Goal: Task Accomplishment & Management: Manage account settings

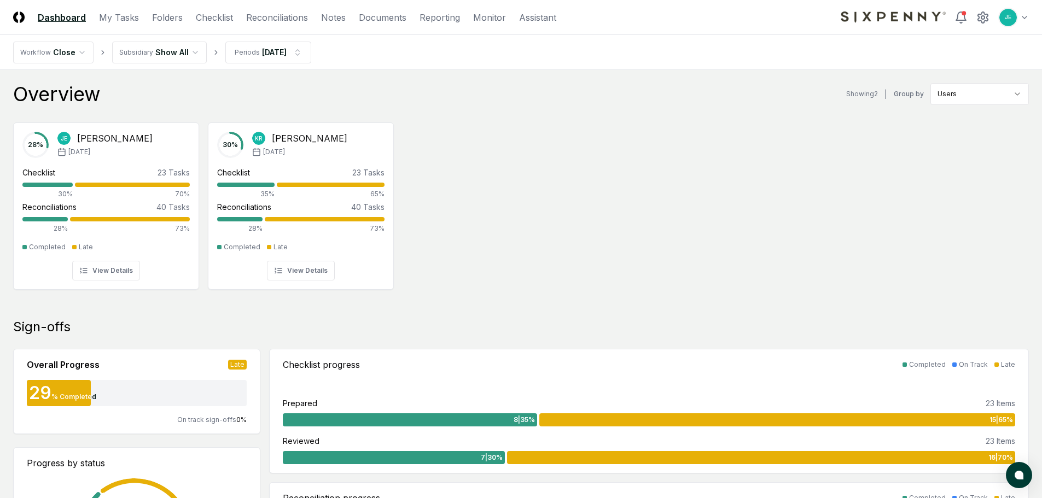
click at [560, 156] on div "28 % JE Jarred Edwards Aug '25 Checklist 23 Tasks 30% 70% Reconciliations 40 Ta…" at bounding box center [521, 205] width 1042 height 183
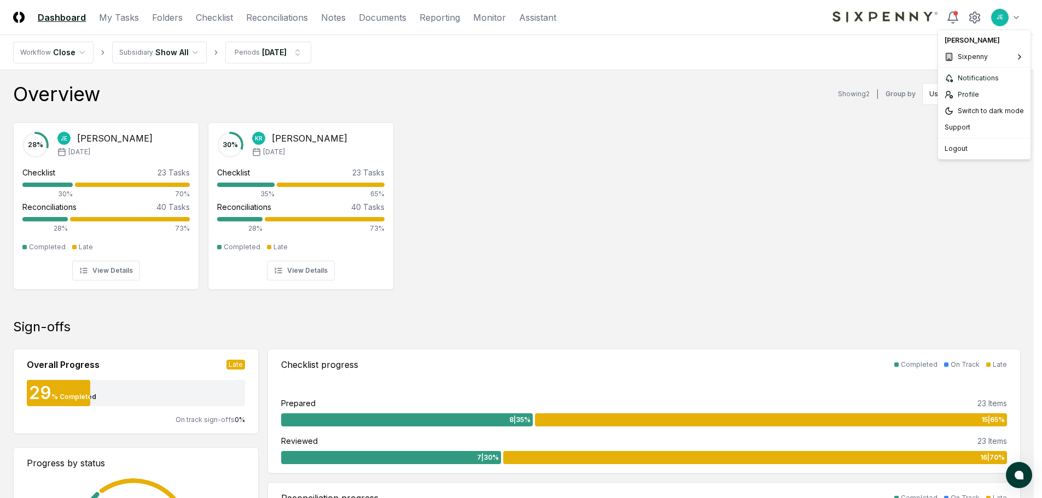
click at [899, 63] on span "First Line Technology" at bounding box center [900, 60] width 69 height 10
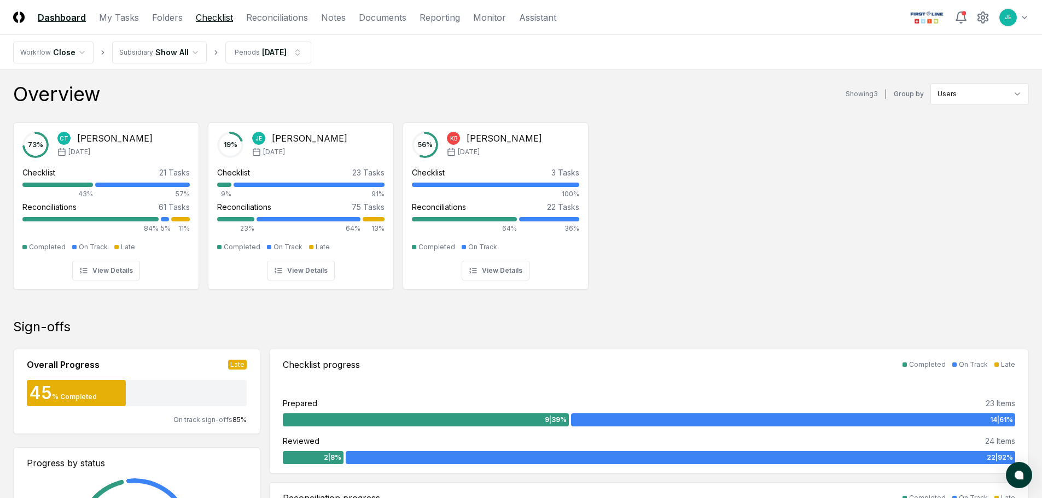
click at [225, 20] on link "Checklist" at bounding box center [214, 17] width 37 height 13
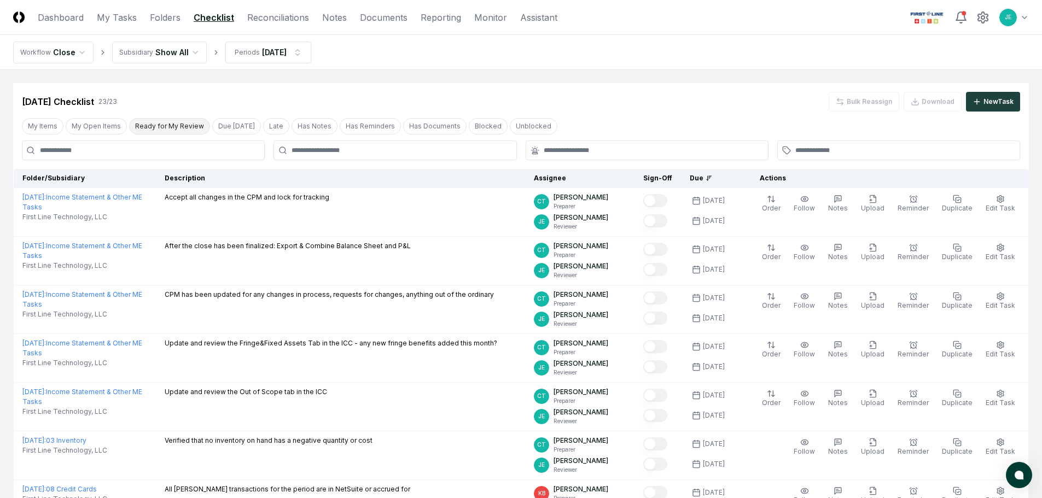
click at [169, 126] on button "Ready for My Review" at bounding box center [169, 126] width 81 height 16
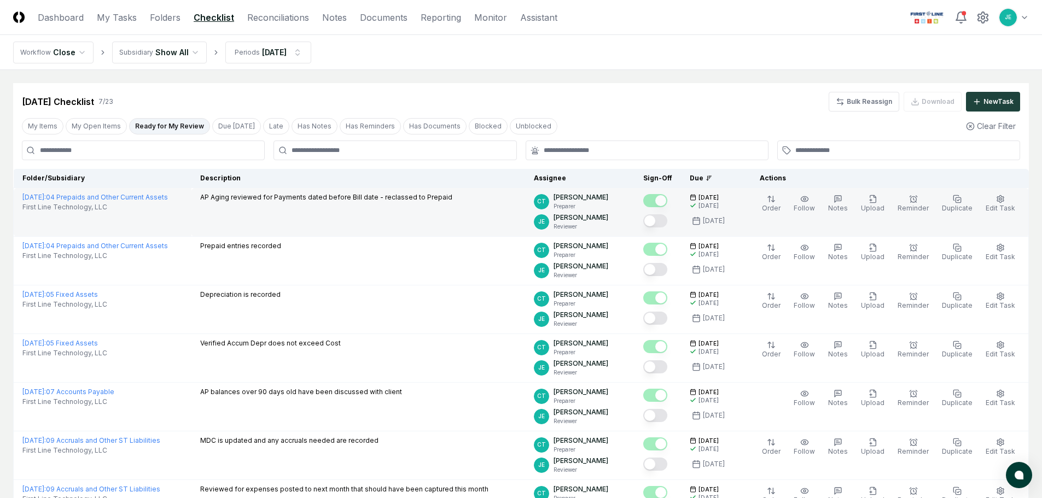
click at [663, 221] on button "Mark complete" at bounding box center [655, 220] width 24 height 13
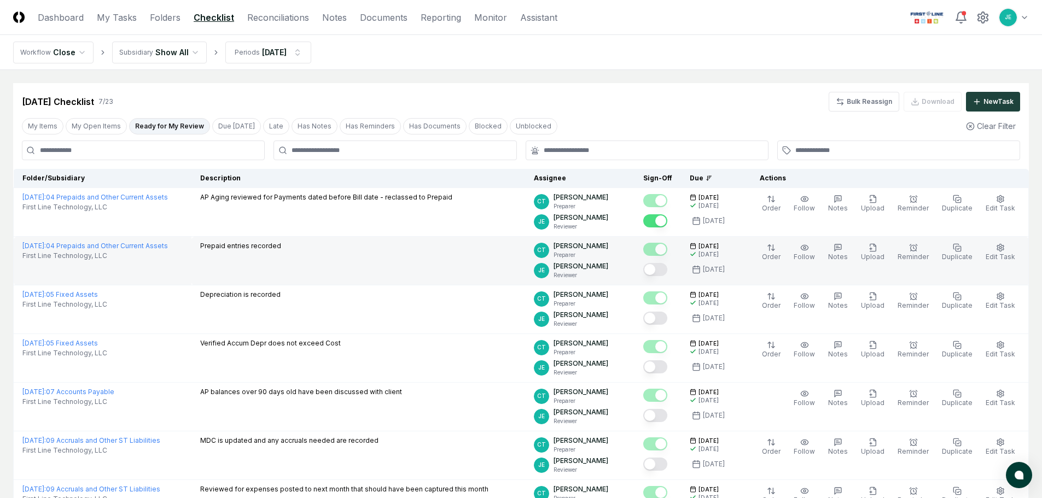
click at [667, 272] on button "Mark complete" at bounding box center [655, 269] width 24 height 13
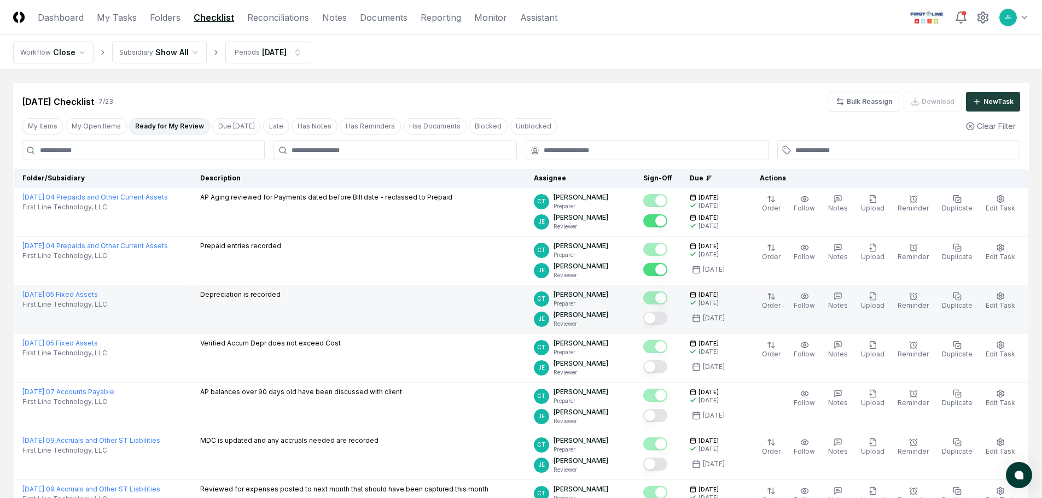
click at [658, 315] on button "Mark complete" at bounding box center [655, 318] width 24 height 13
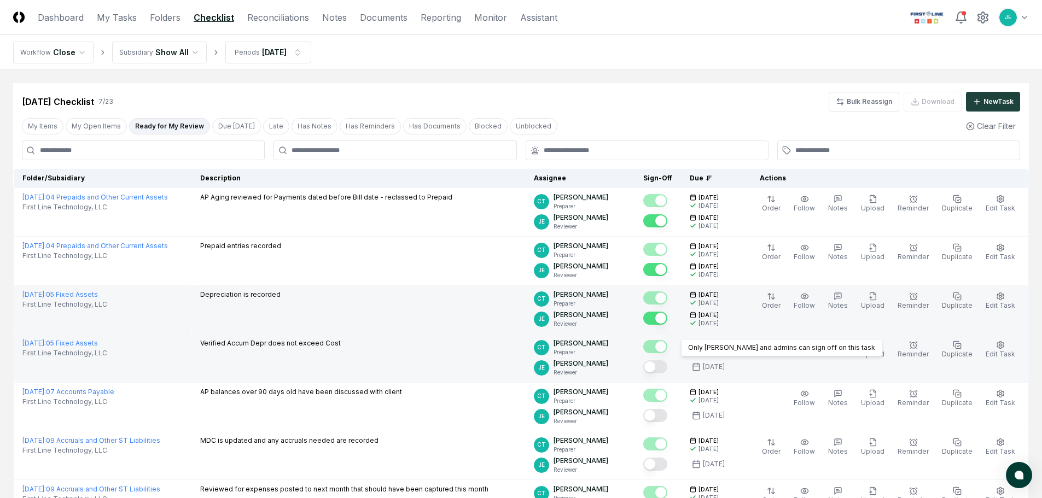
click at [665, 358] on div "Only [PERSON_NAME] and admins can sign off on this task Only [PERSON_NAME] and …" at bounding box center [657, 357] width 29 height 38
click at [665, 371] on button "Mark complete" at bounding box center [655, 366] width 24 height 13
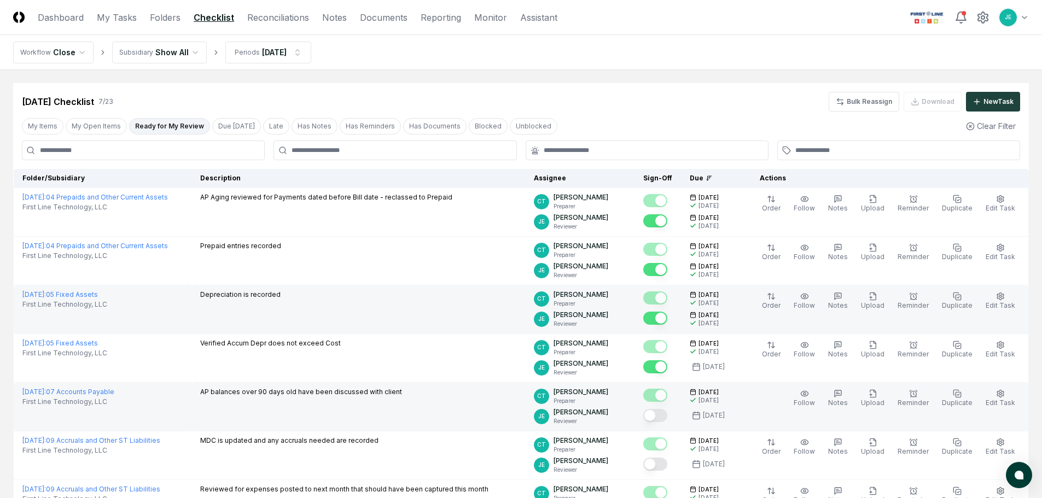
click at [664, 416] on button "Mark complete" at bounding box center [655, 415] width 24 height 13
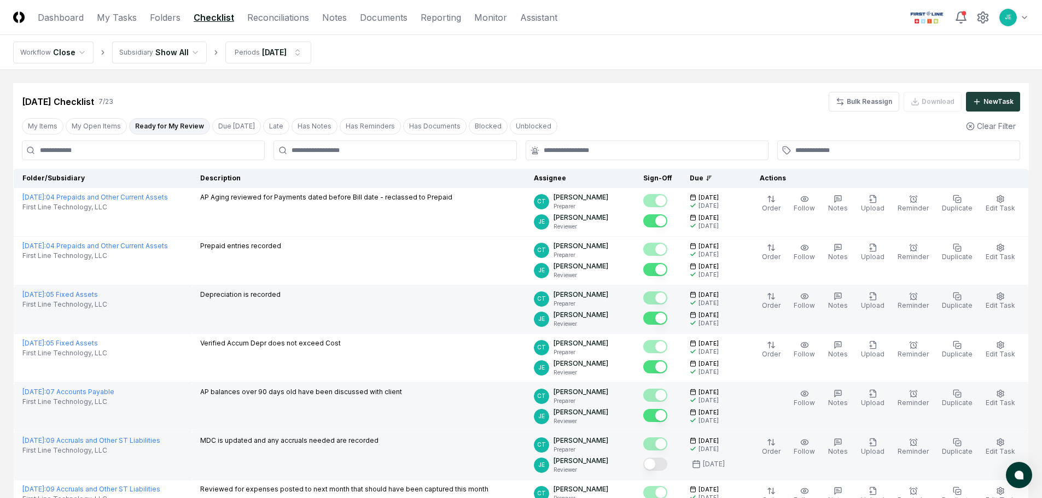
click at [666, 465] on button "Mark complete" at bounding box center [655, 464] width 24 height 13
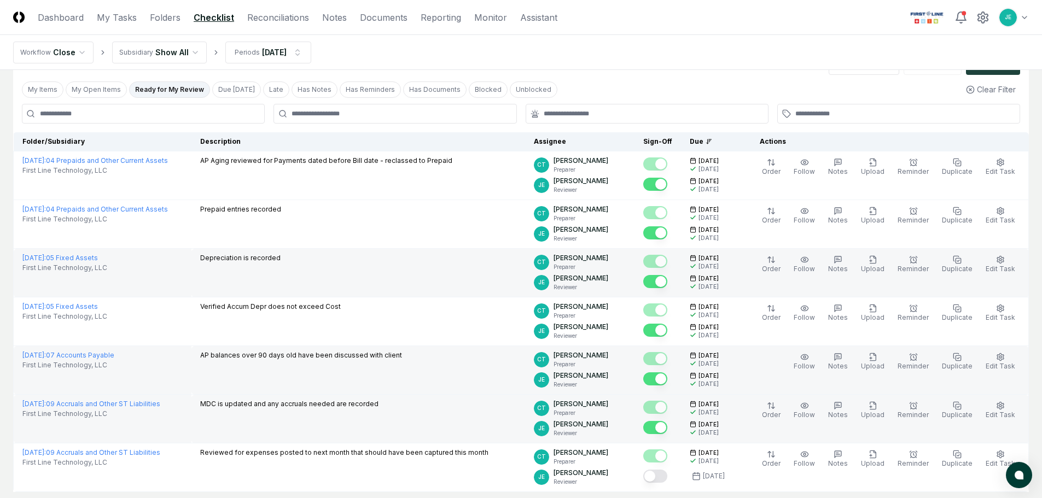
scroll to position [55, 0]
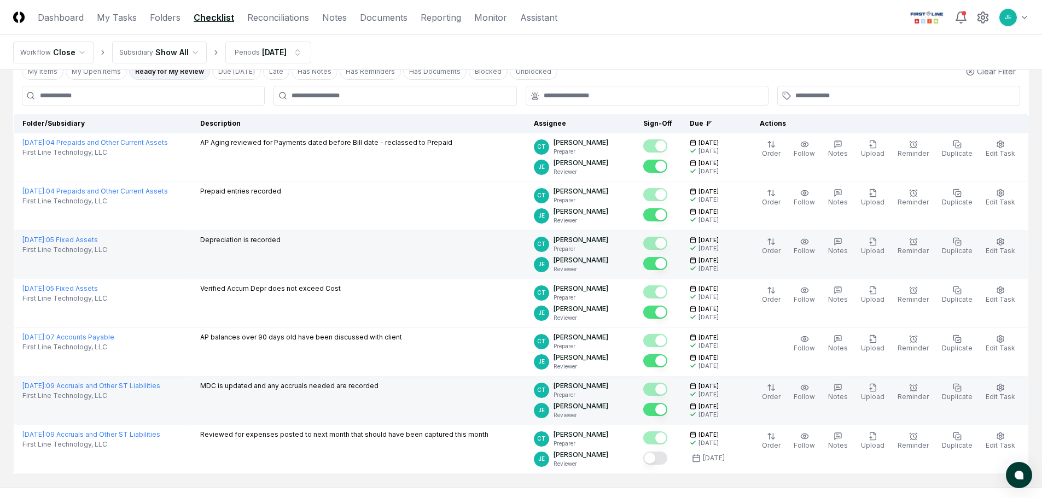
click at [759, 485] on main "Cancel Reassign [DATE] Checklist 7 / 23 Bulk Reassign Download New Task My Item…" at bounding box center [521, 251] width 1042 height 472
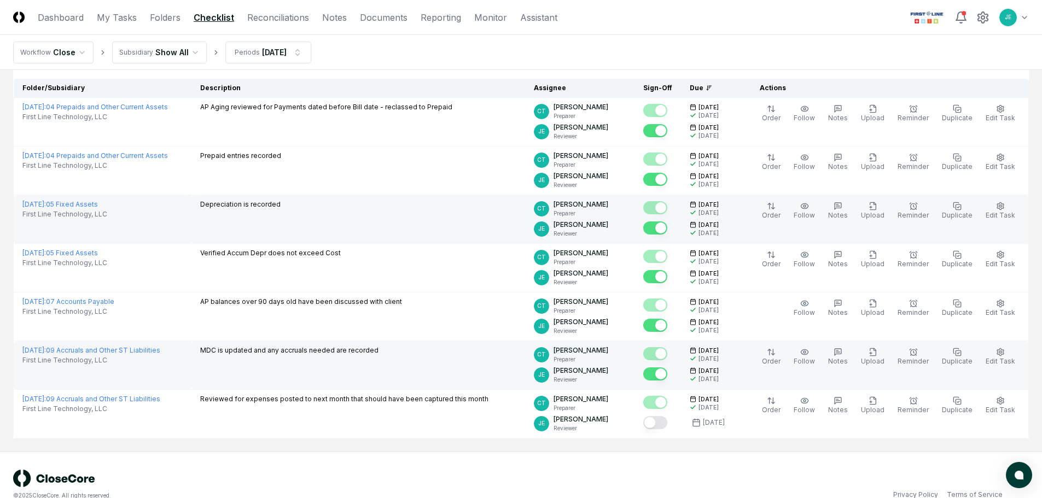
scroll to position [109, 0]
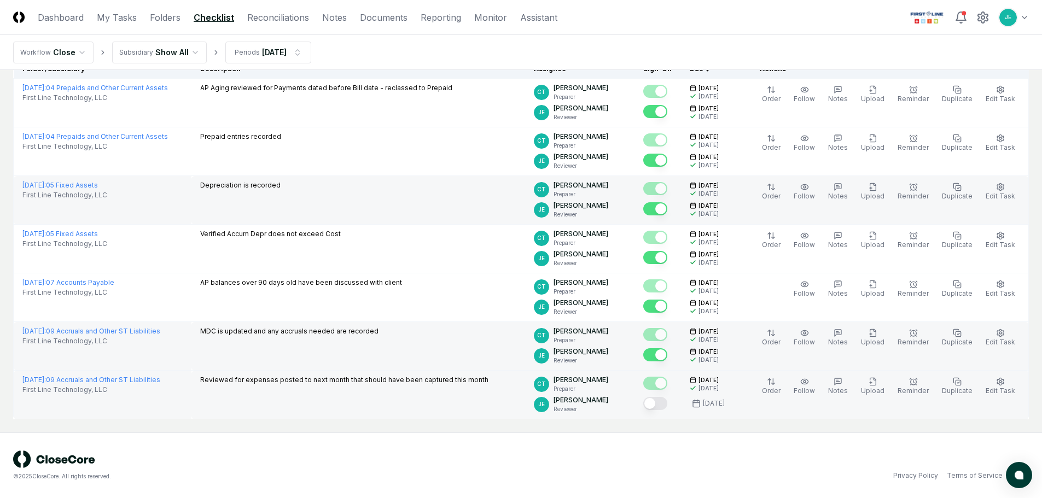
click at [666, 408] on button "Mark complete" at bounding box center [655, 403] width 24 height 13
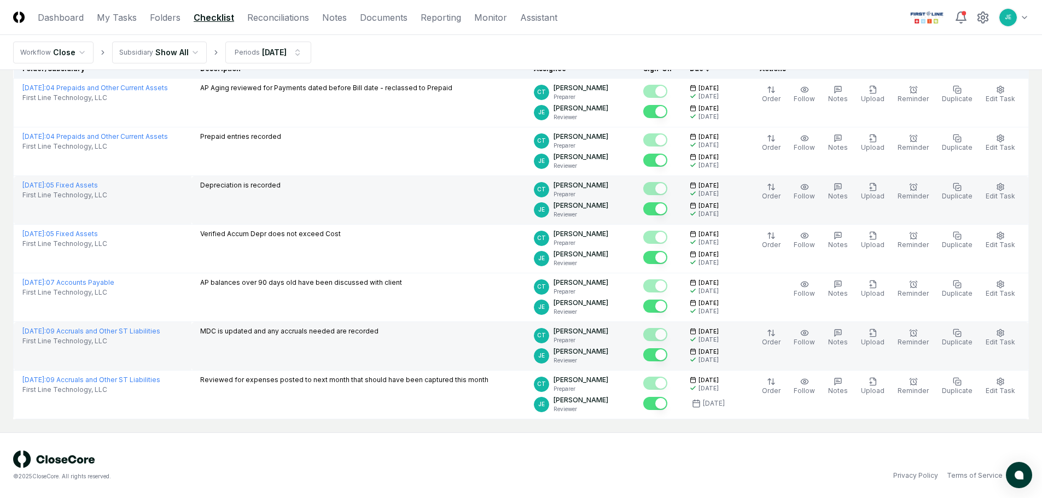
click at [623, 433] on div "© 2025 CloseCore. All rights reserved. Privacy Policy Terms of Service" at bounding box center [521, 465] width 1042 height 66
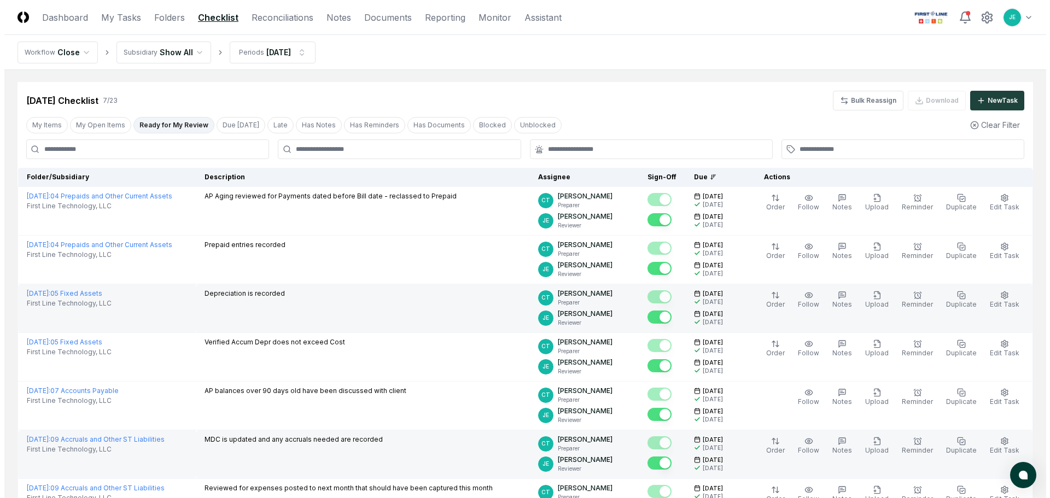
scroll to position [0, 0]
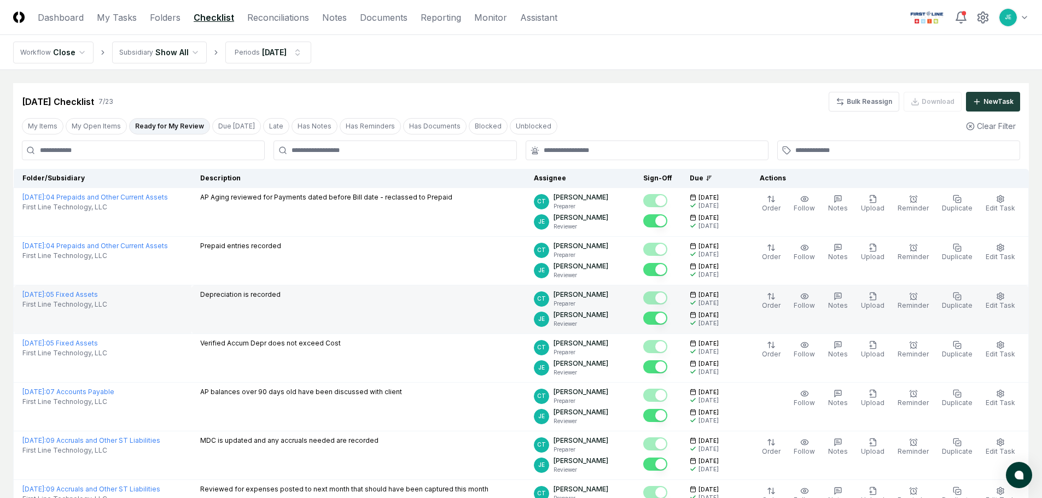
click at [266, 25] on header "CloseCore Dashboard My Tasks Folders Checklist Reconciliations Notes Documents …" at bounding box center [521, 17] width 1042 height 35
click at [269, 21] on link "Reconciliations" at bounding box center [278, 17] width 62 height 13
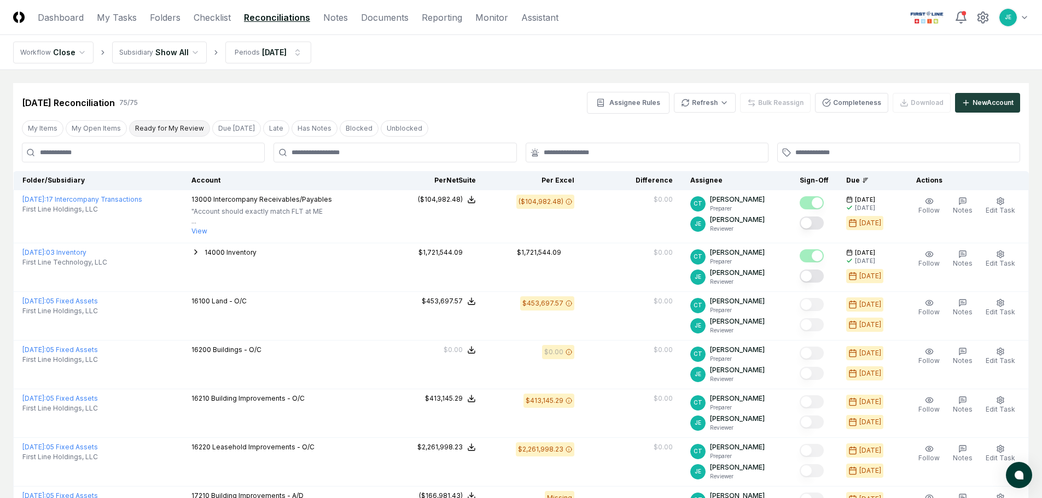
click at [183, 129] on button "Ready for My Review" at bounding box center [169, 128] width 81 height 16
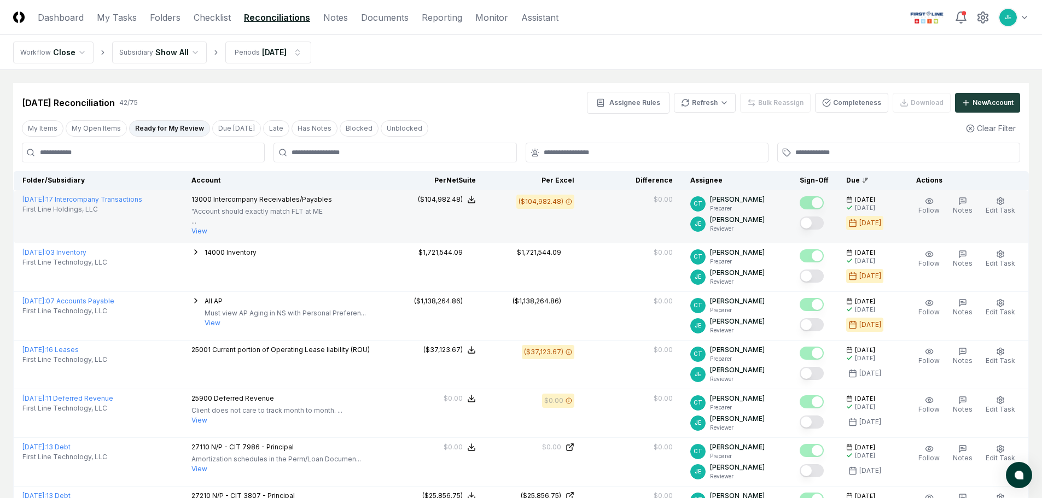
click at [813, 220] on button "Mark complete" at bounding box center [811, 223] width 24 height 13
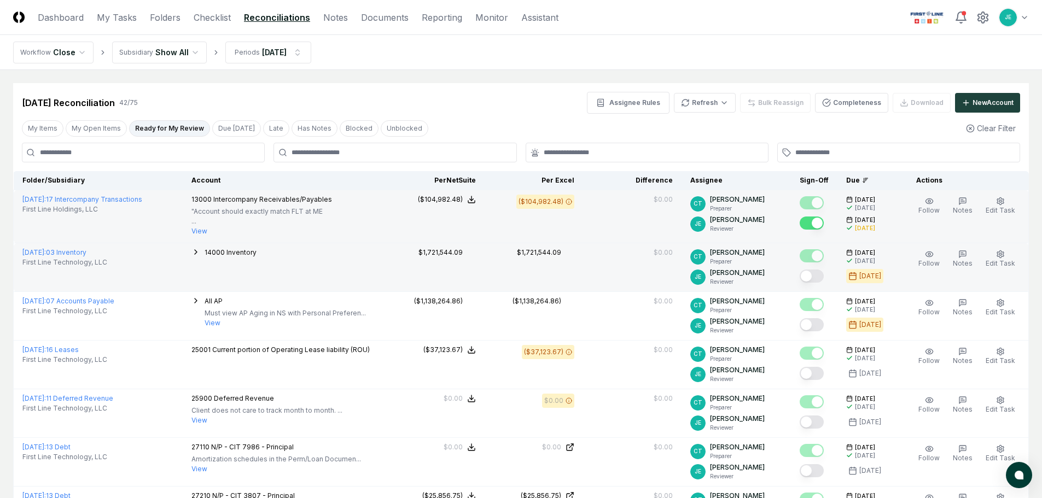
click at [812, 277] on button "Mark complete" at bounding box center [811, 276] width 24 height 13
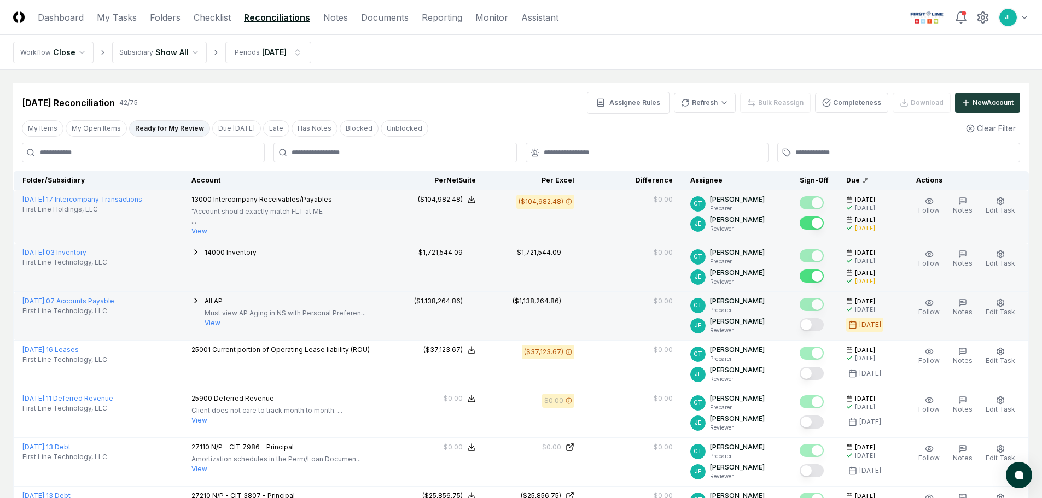
click at [817, 326] on button "Mark complete" at bounding box center [811, 324] width 24 height 13
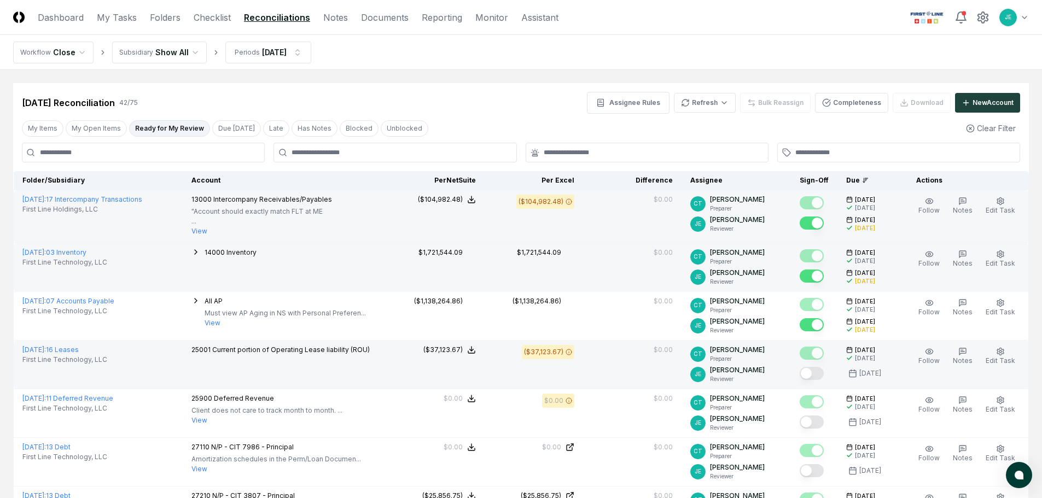
click at [821, 377] on button "Mark complete" at bounding box center [811, 373] width 24 height 13
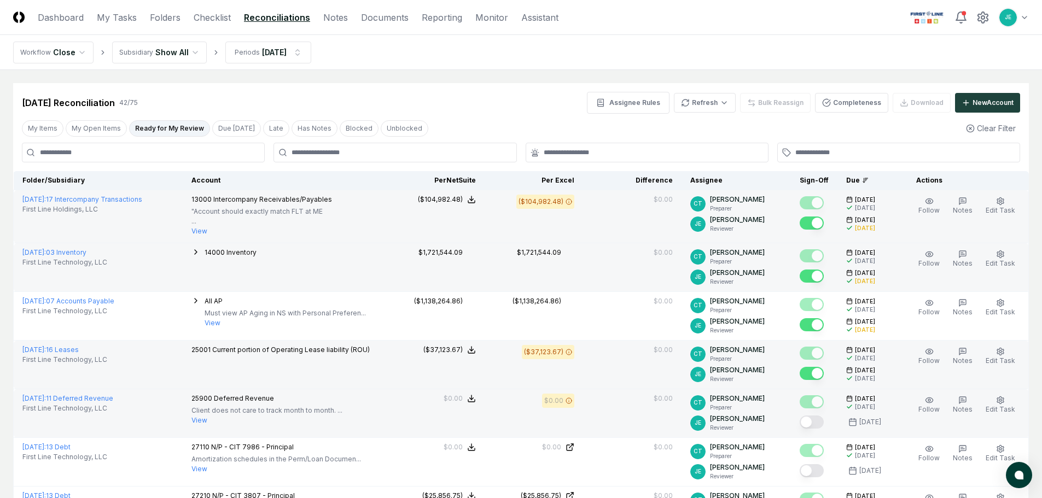
click at [814, 423] on button "Mark complete" at bounding box center [811, 422] width 24 height 13
click at [1007, 403] on button "Edit Task" at bounding box center [1000, 405] width 34 height 23
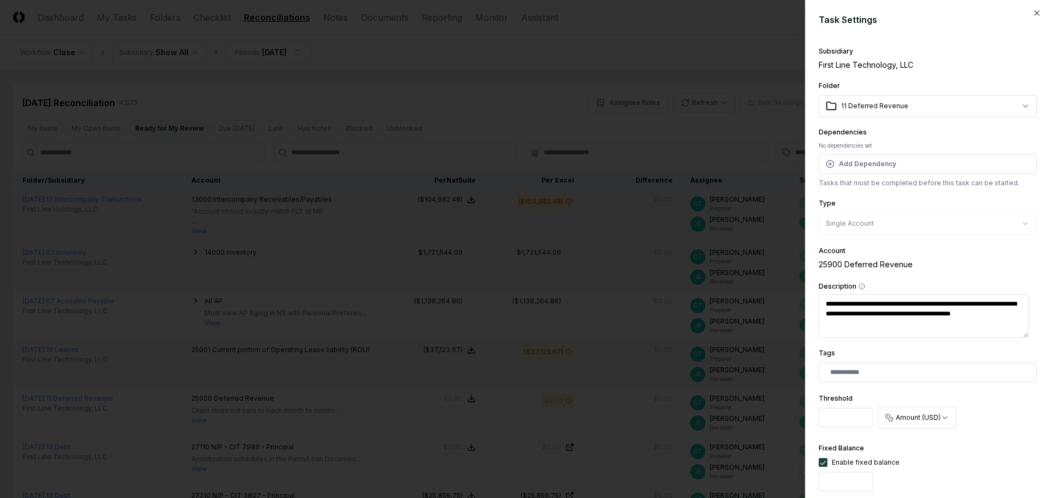
scroll to position [164, 0]
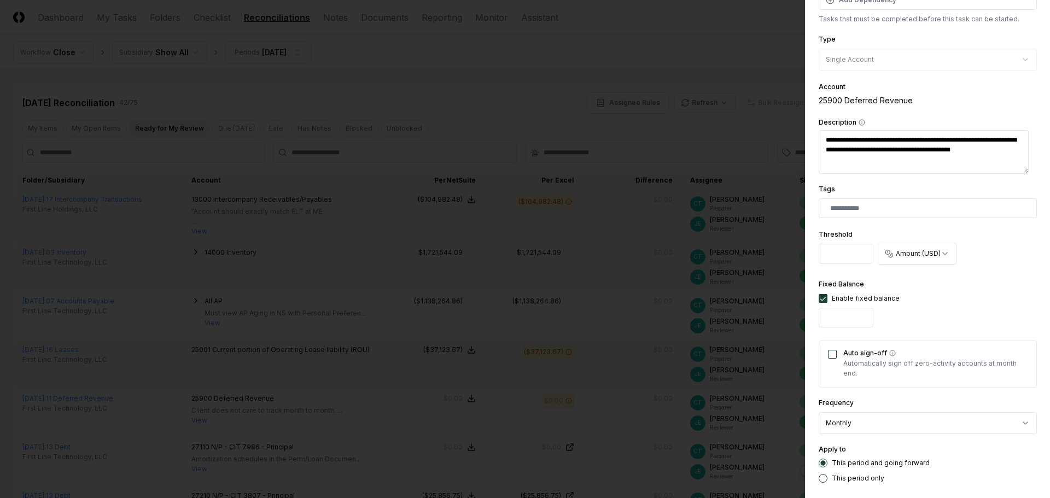
click at [830, 354] on button "Auto sign-off" at bounding box center [832, 354] width 9 height 9
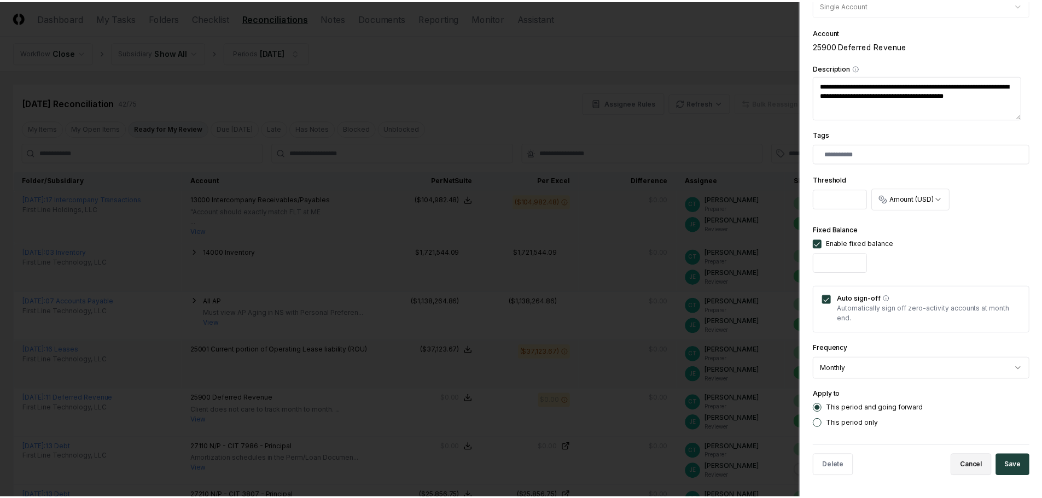
scroll to position [219, 0]
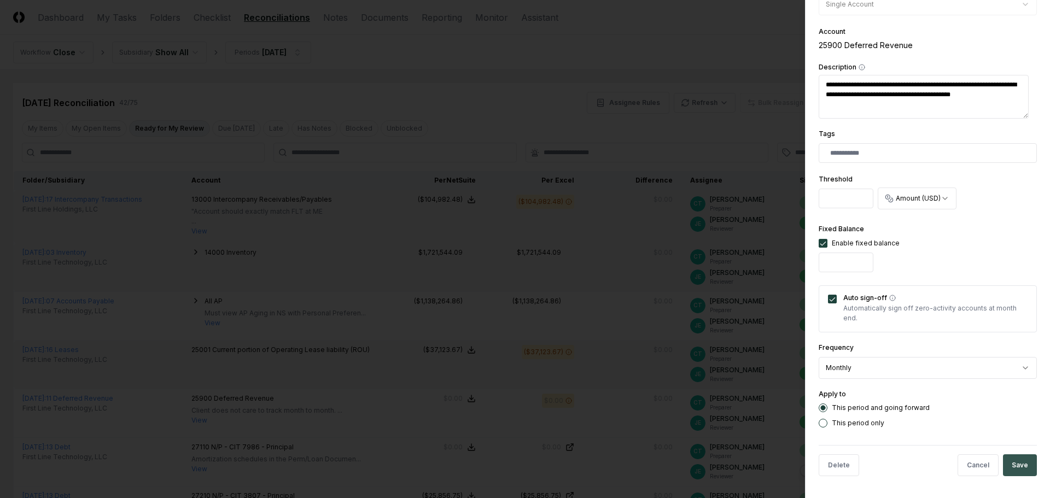
click at [1021, 463] on button "Save" at bounding box center [1020, 465] width 34 height 22
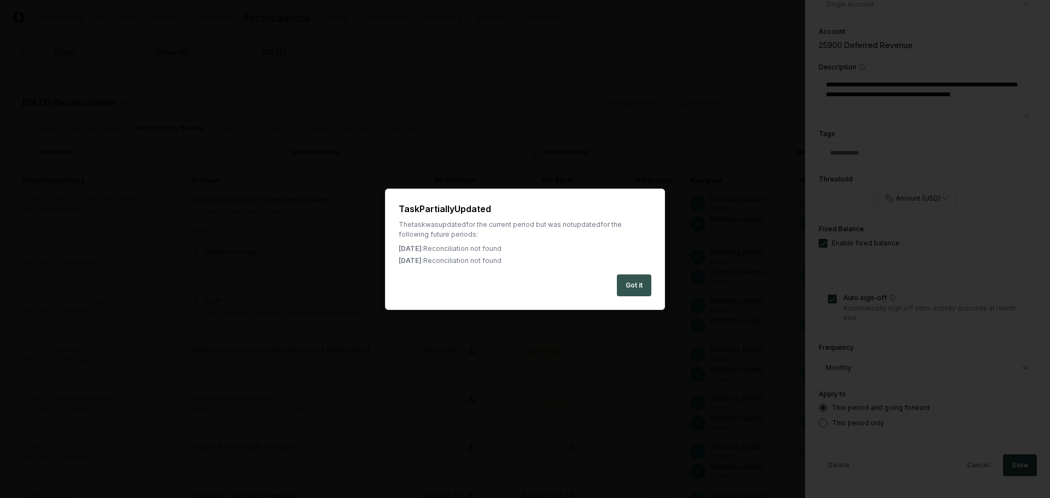
click at [643, 292] on button "Got it" at bounding box center [634, 285] width 34 height 22
type textarea "*"
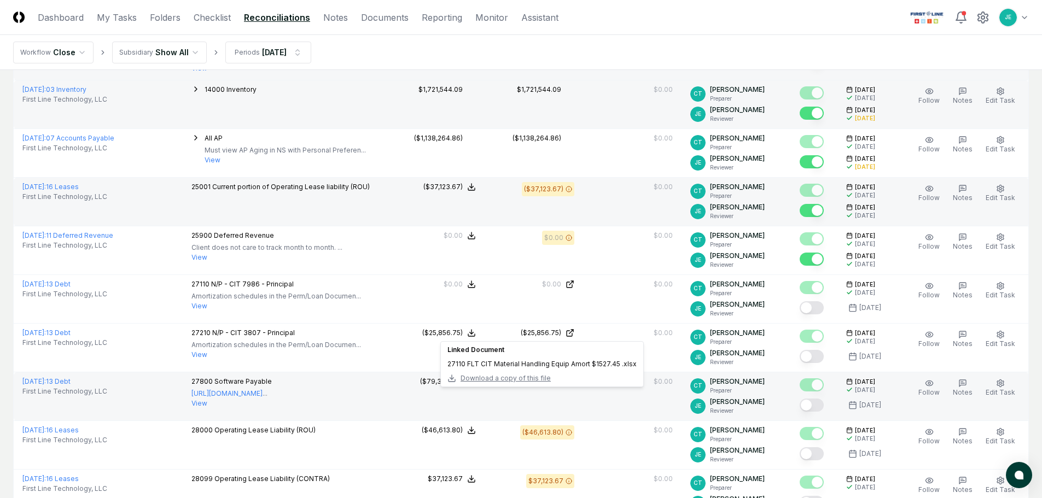
scroll to position [164, 0]
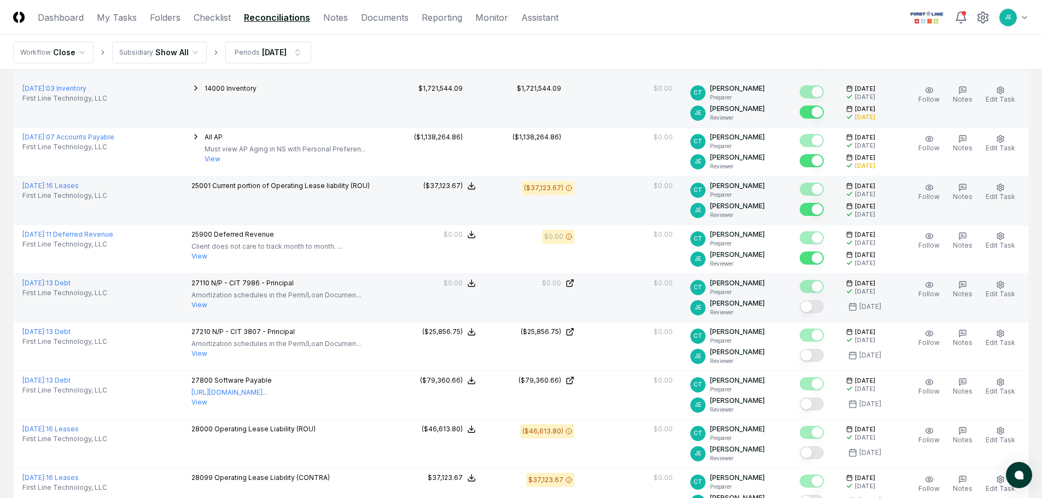
click at [815, 309] on button "Mark complete" at bounding box center [811, 306] width 24 height 13
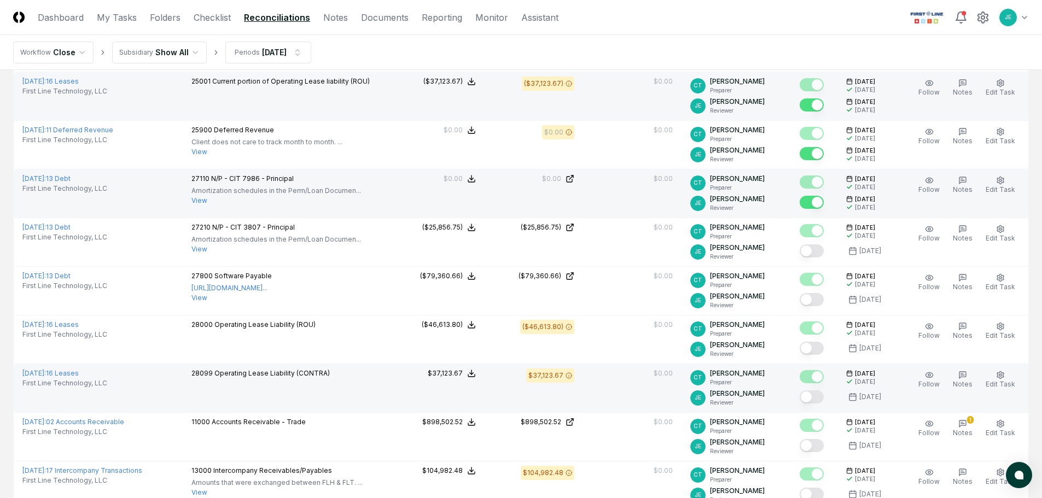
scroll to position [273, 0]
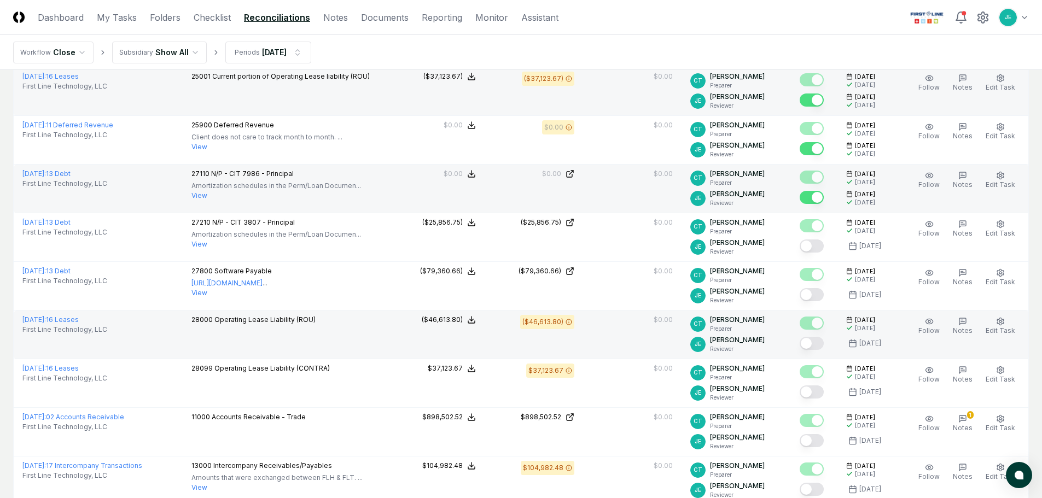
click at [812, 342] on button "Mark complete" at bounding box center [811, 343] width 24 height 13
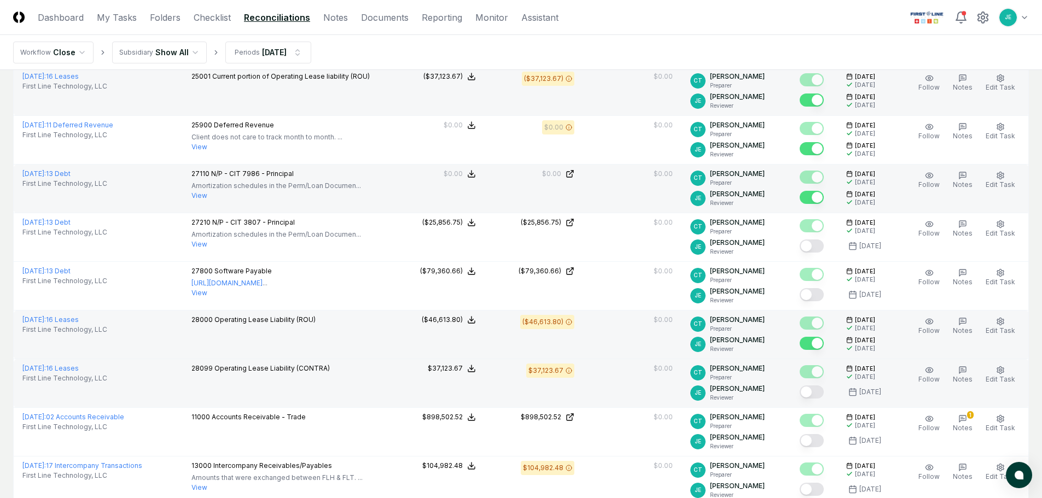
click at [813, 394] on button "Mark complete" at bounding box center [811, 391] width 24 height 13
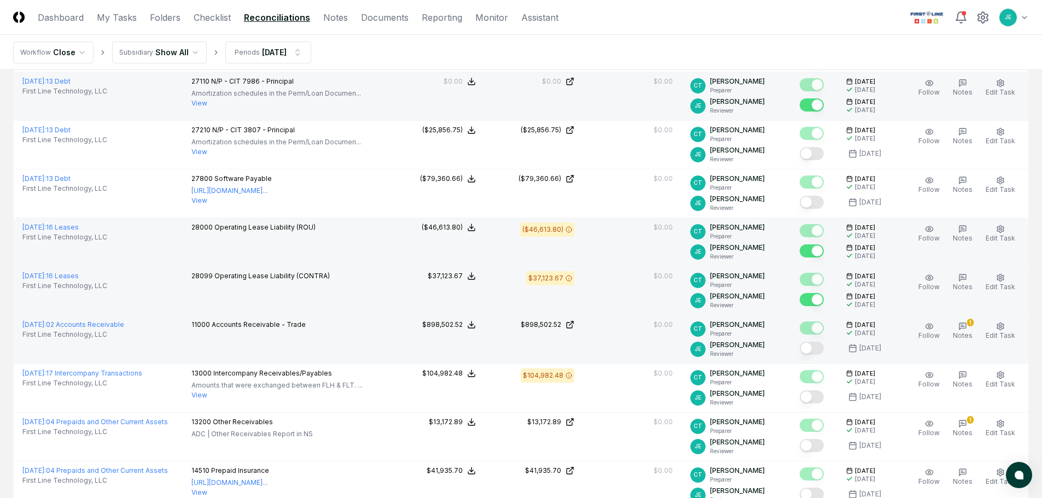
scroll to position [383, 0]
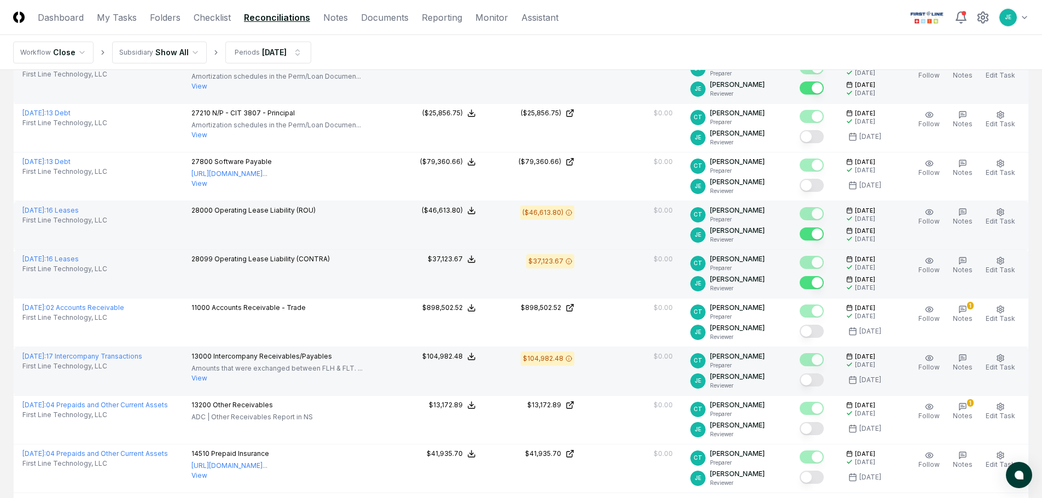
click at [814, 383] on button "Mark complete" at bounding box center [811, 379] width 24 height 13
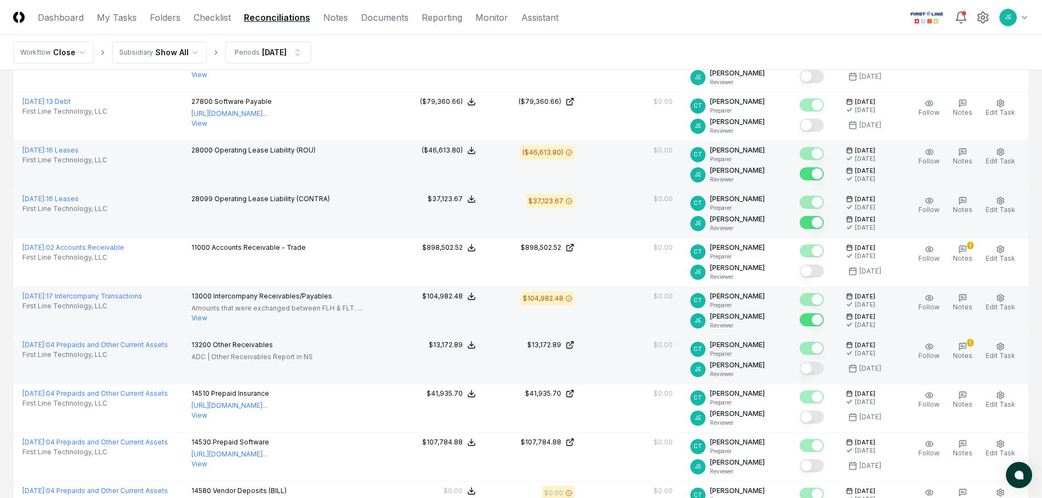
scroll to position [547, 0]
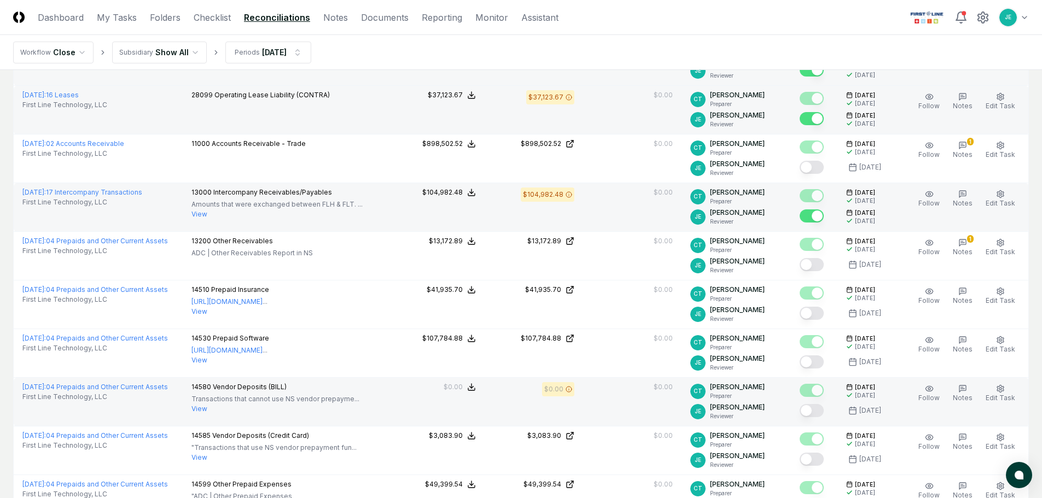
click at [814, 411] on button "Mark complete" at bounding box center [811, 410] width 24 height 13
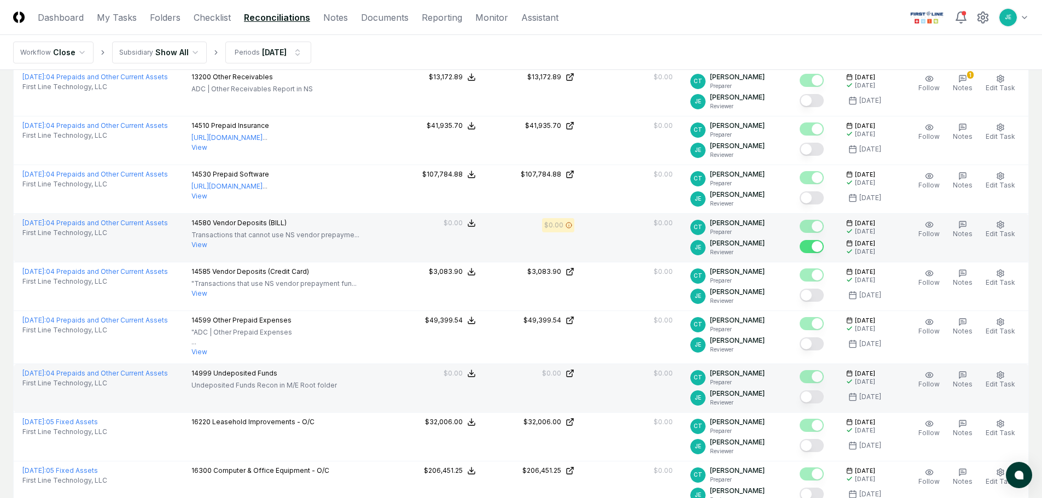
click at [812, 396] on button "Mark complete" at bounding box center [811, 396] width 24 height 13
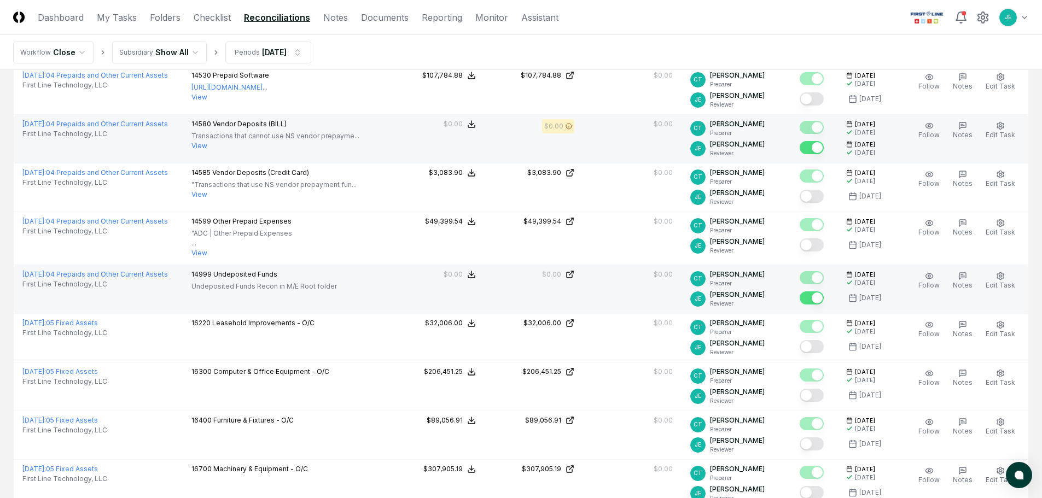
scroll to position [820, 0]
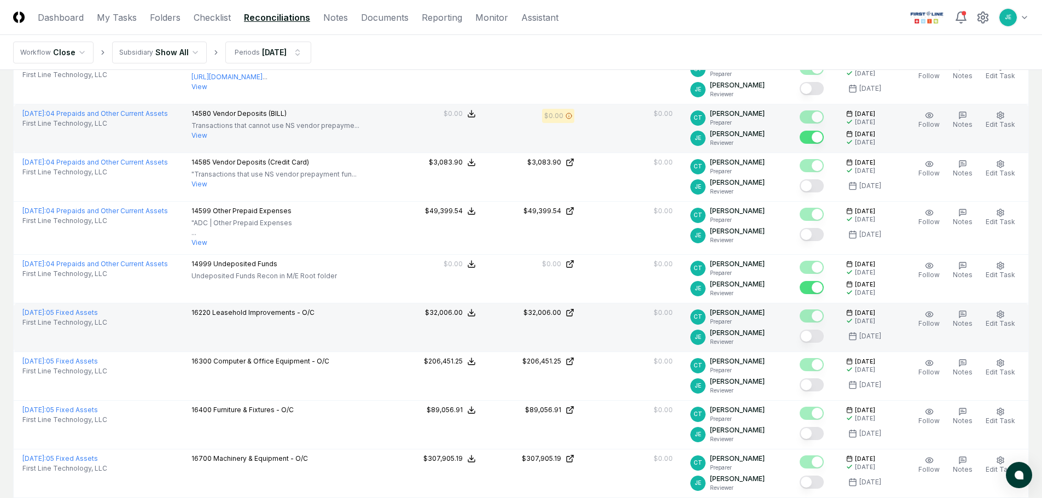
click at [809, 335] on button "Mark complete" at bounding box center [811, 336] width 24 height 13
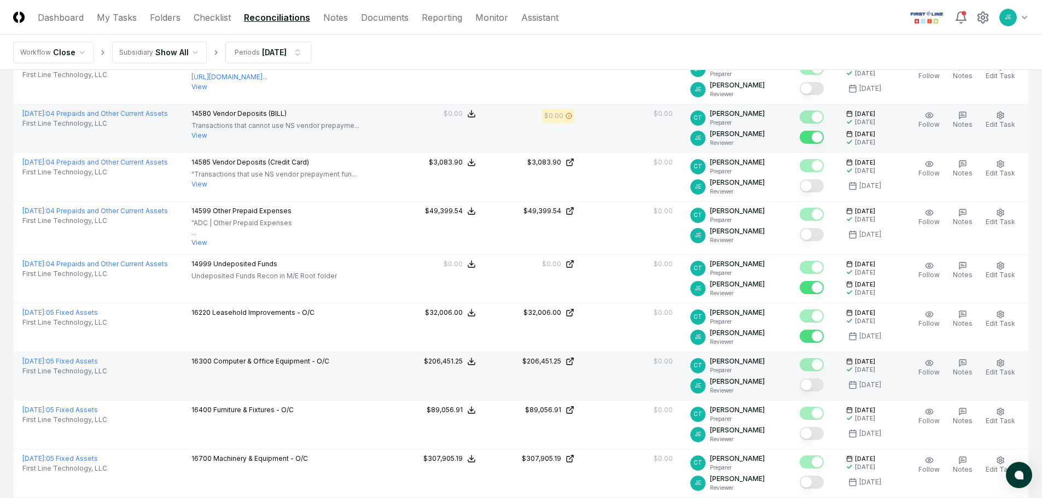
click at [811, 384] on button "Mark complete" at bounding box center [811, 384] width 24 height 13
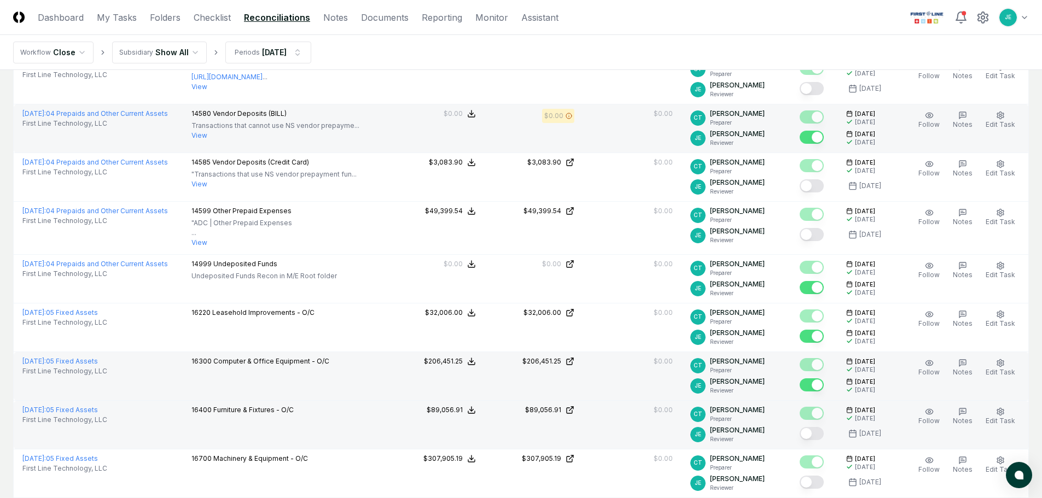
click at [817, 435] on button "Mark complete" at bounding box center [811, 433] width 24 height 13
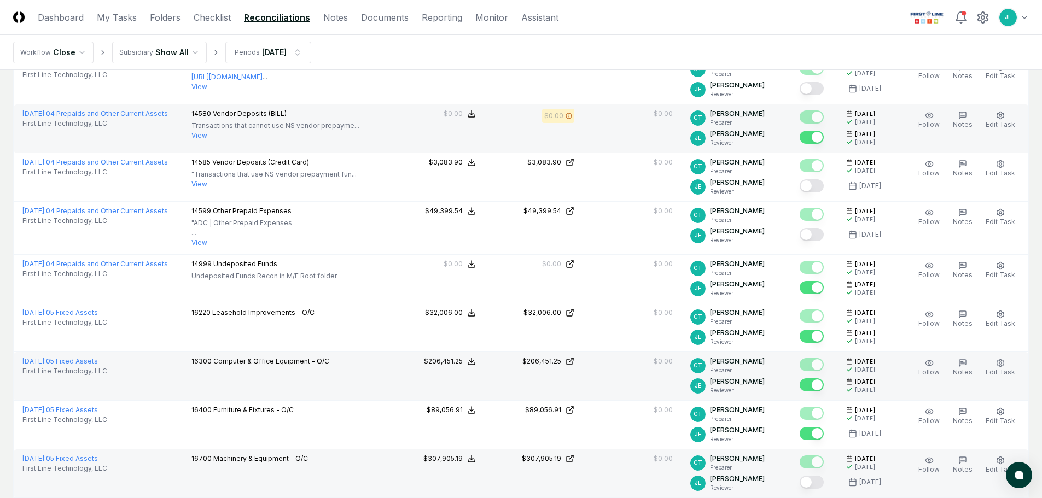
click at [818, 478] on button "Mark complete" at bounding box center [811, 482] width 24 height 13
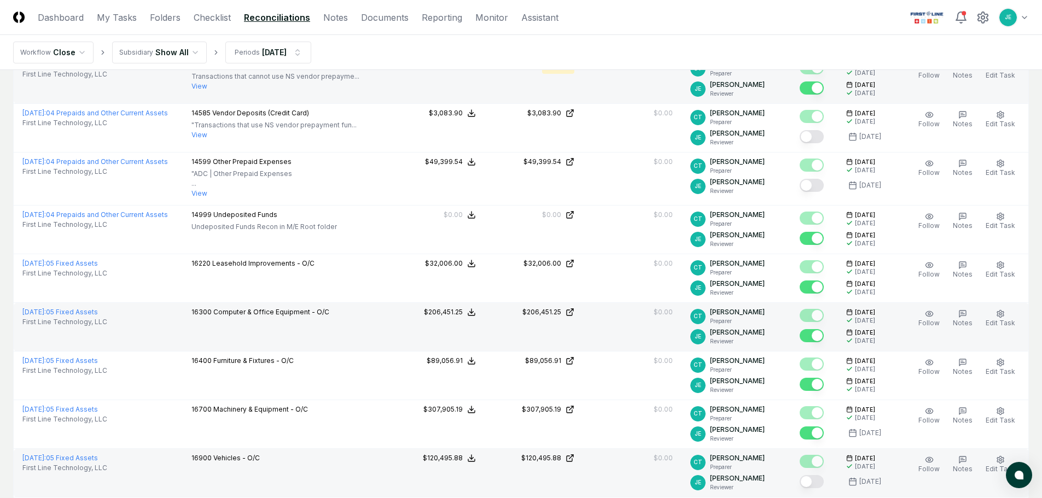
scroll to position [929, 0]
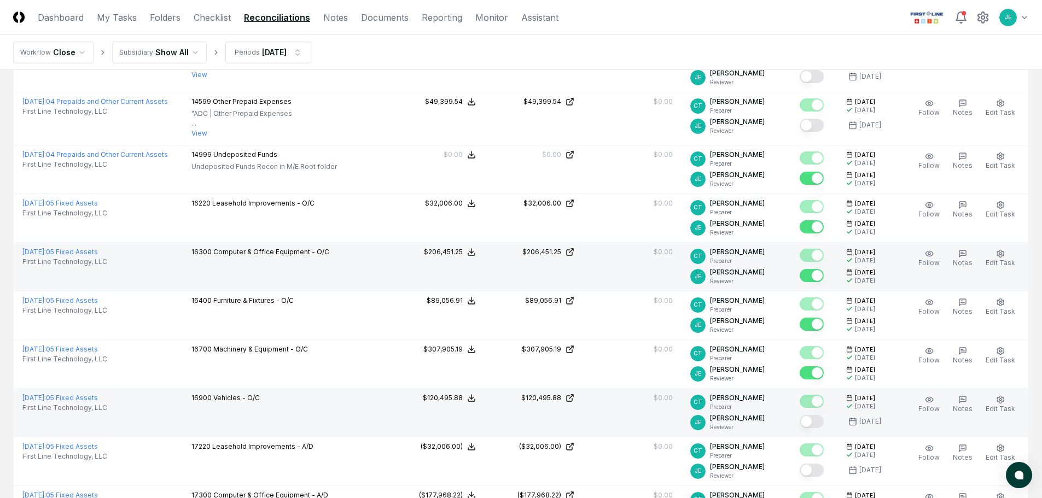
click at [817, 420] on button "Mark complete" at bounding box center [811, 421] width 24 height 13
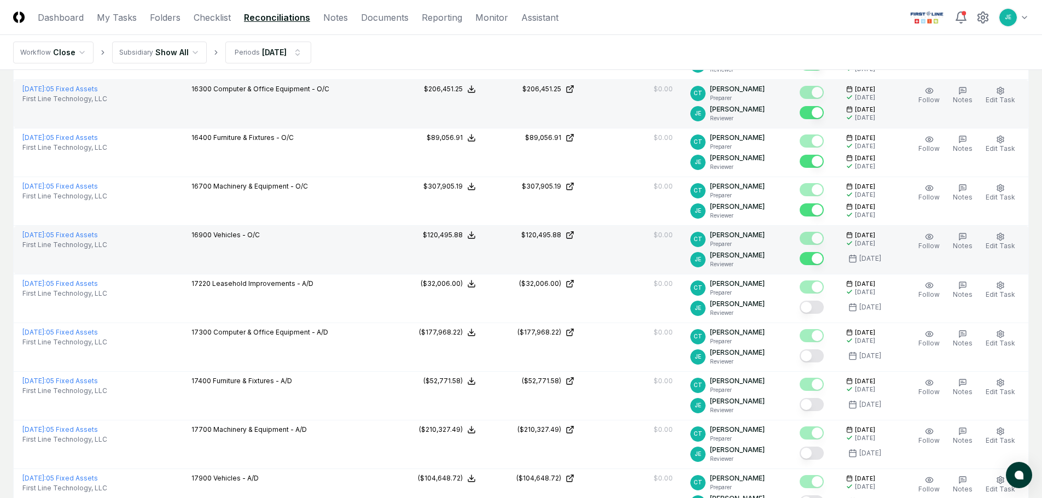
scroll to position [1093, 0]
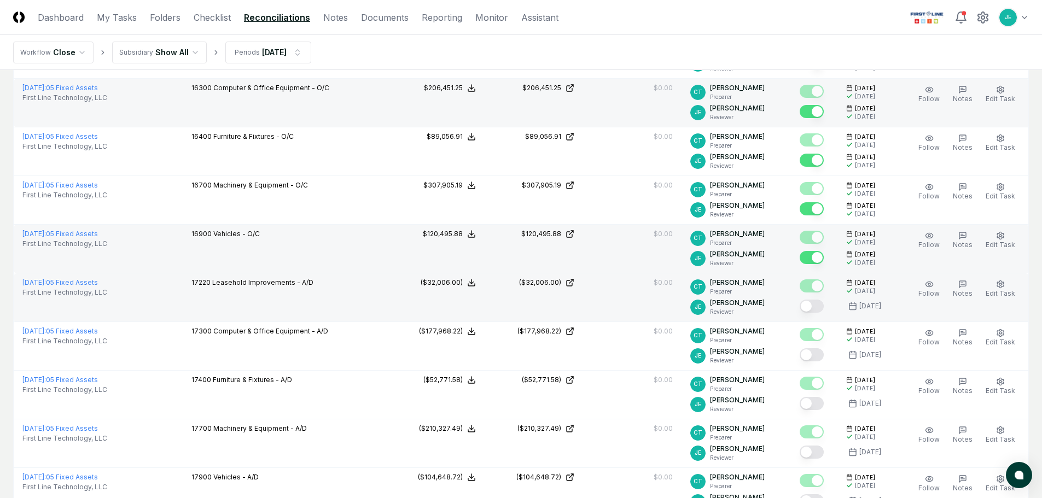
click at [815, 311] on button "Mark complete" at bounding box center [811, 306] width 24 height 13
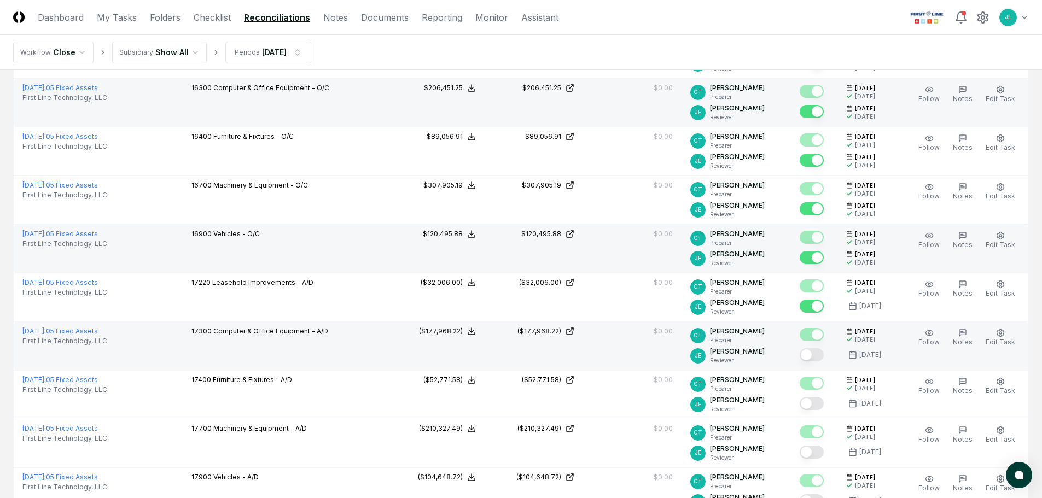
click at [814, 359] on button "Mark complete" at bounding box center [811, 354] width 24 height 13
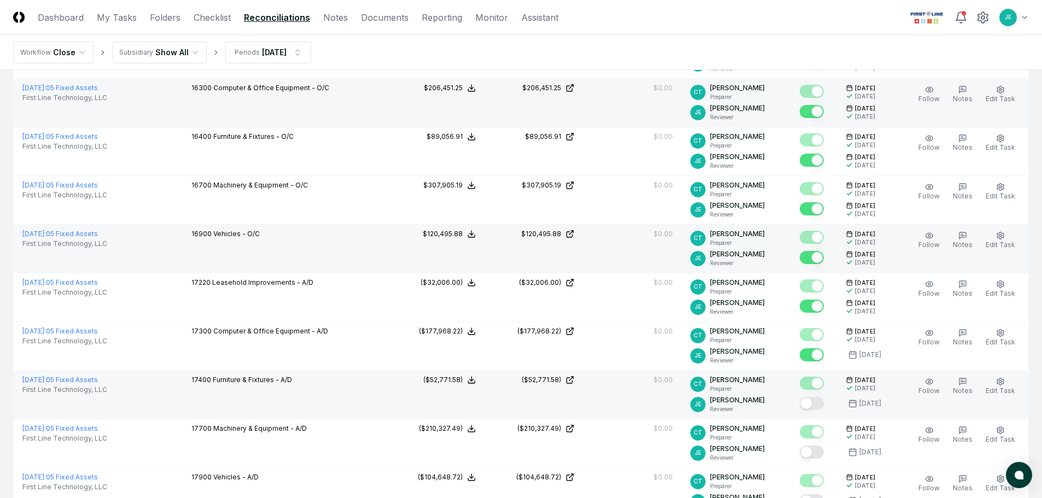
click at [816, 408] on button "Mark complete" at bounding box center [811, 403] width 24 height 13
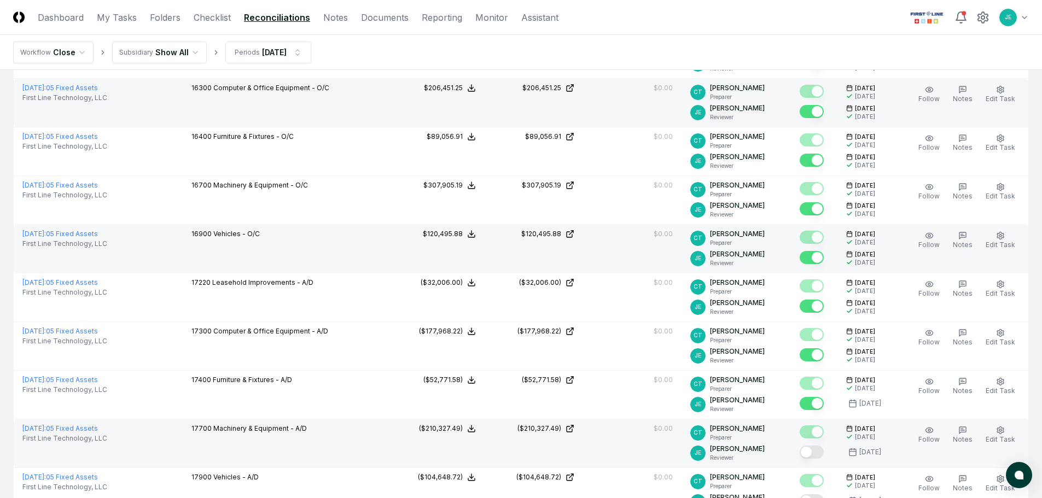
click at [816, 457] on button "Mark complete" at bounding box center [811, 452] width 24 height 13
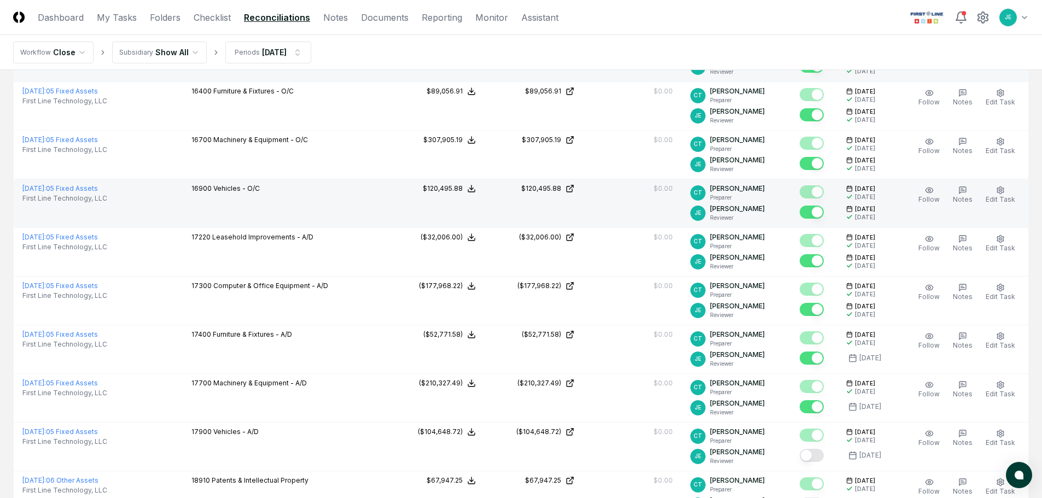
scroll to position [1257, 0]
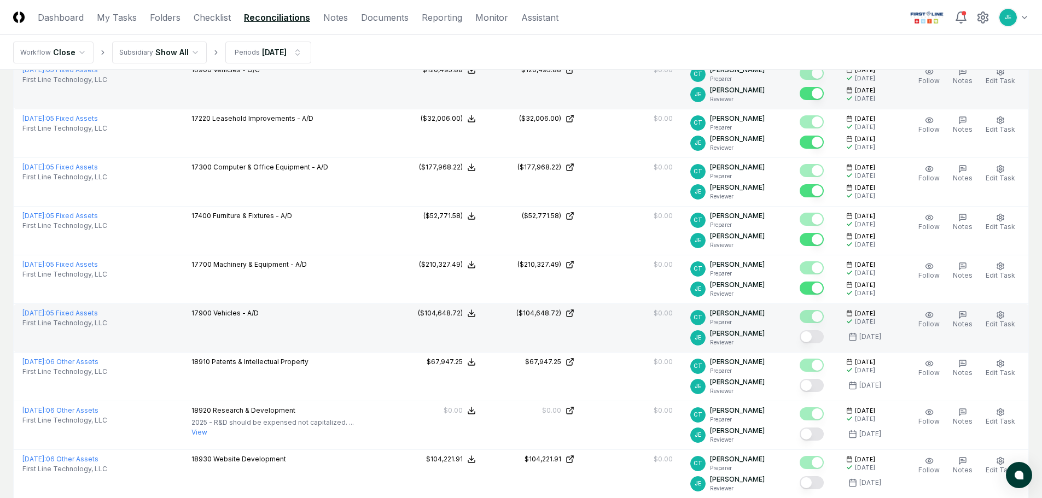
click at [816, 339] on button "Mark complete" at bounding box center [811, 336] width 24 height 13
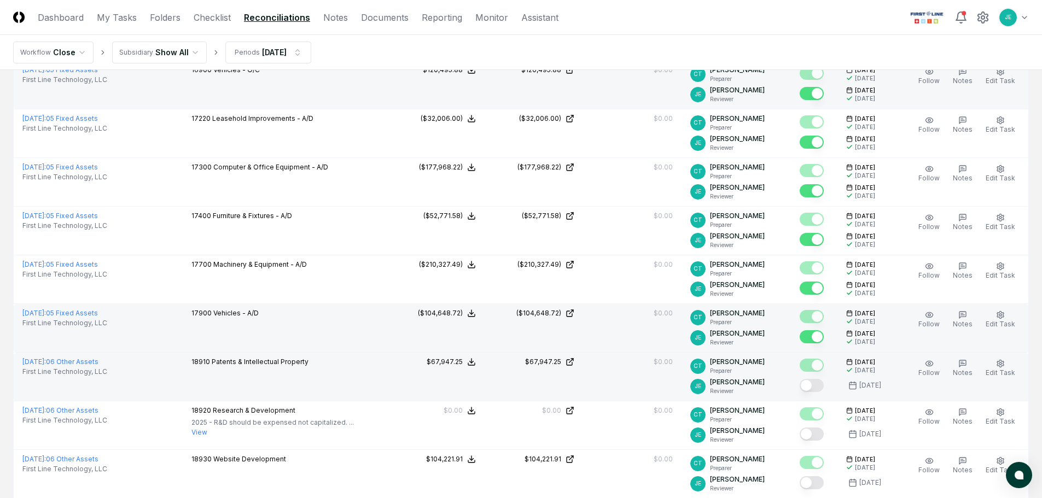
click at [817, 383] on button "Mark complete" at bounding box center [811, 385] width 24 height 13
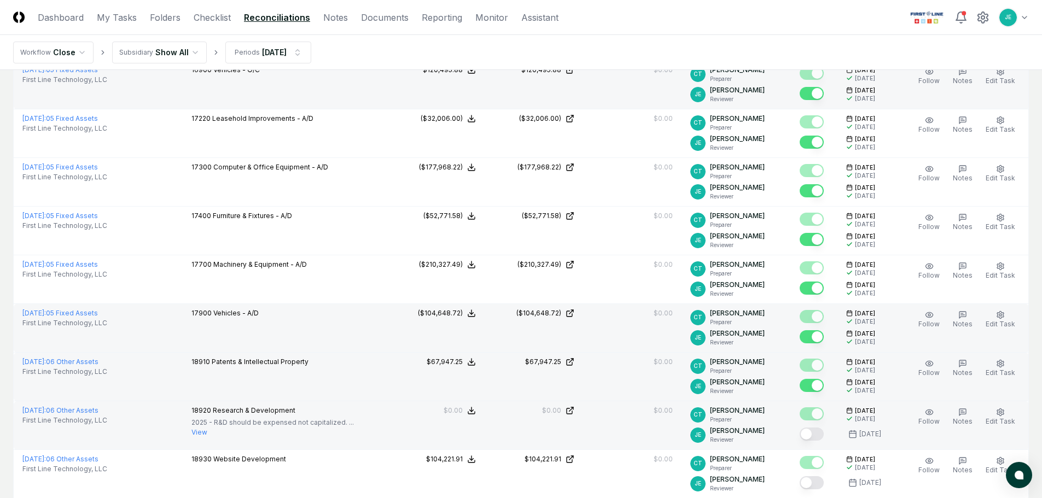
click at [817, 433] on button "Mark complete" at bounding box center [811, 434] width 24 height 13
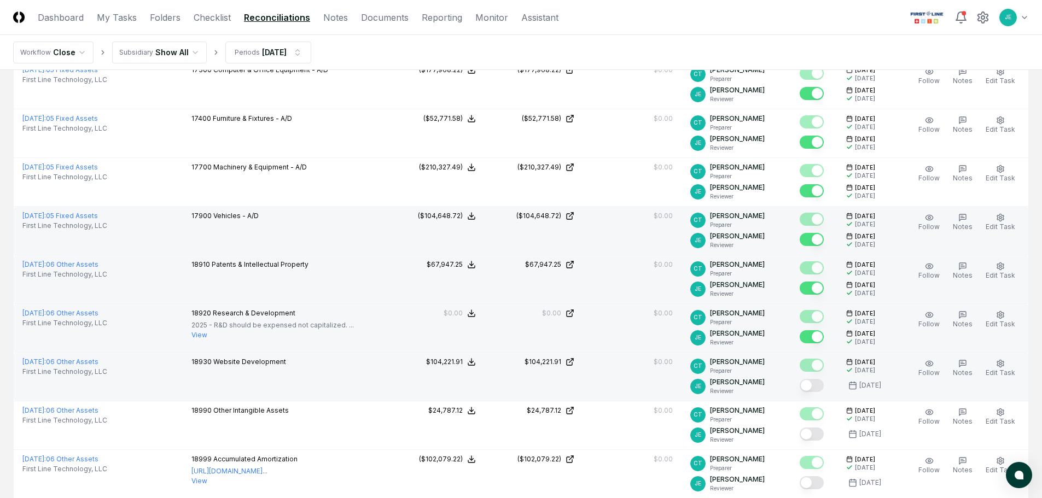
scroll to position [1367, 0]
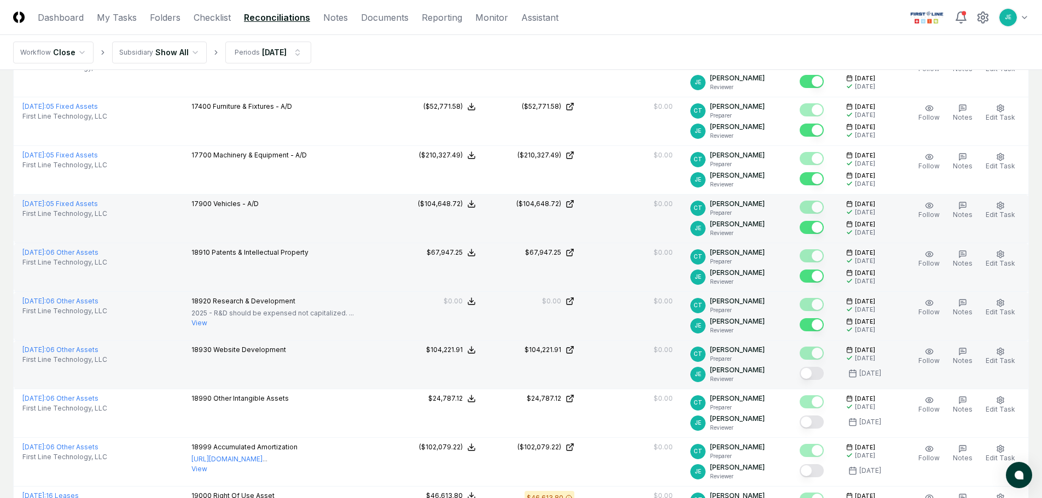
click at [815, 376] on button "Mark complete" at bounding box center [811, 373] width 24 height 13
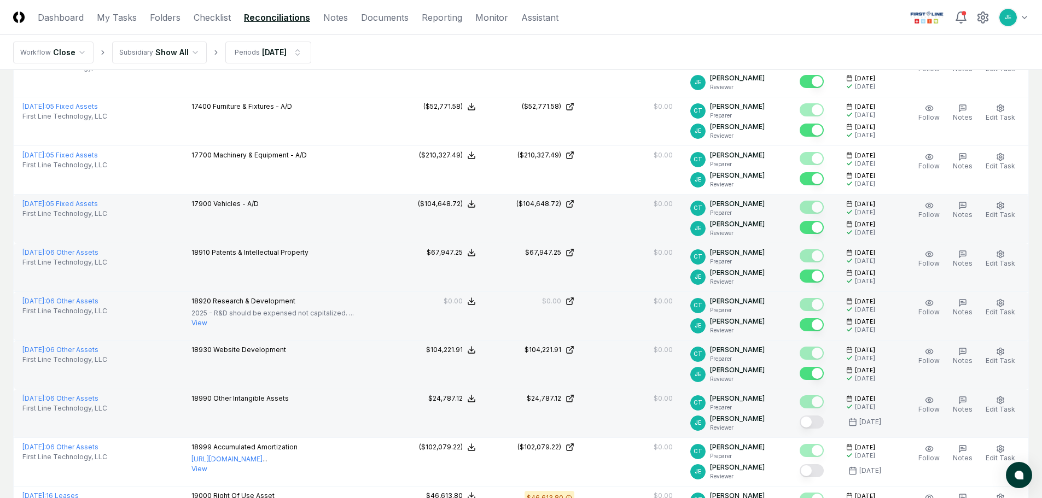
click at [817, 418] on button "Mark complete" at bounding box center [811, 422] width 24 height 13
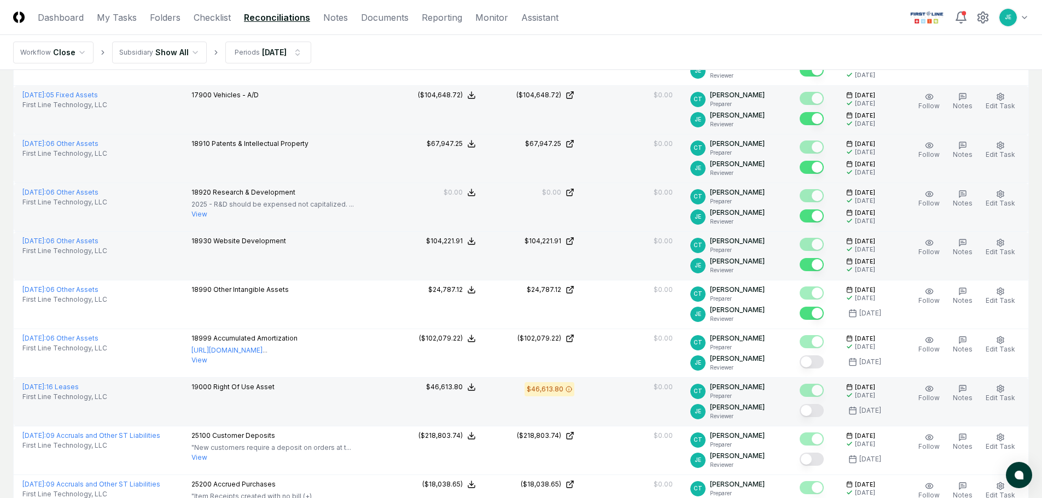
scroll to position [1476, 0]
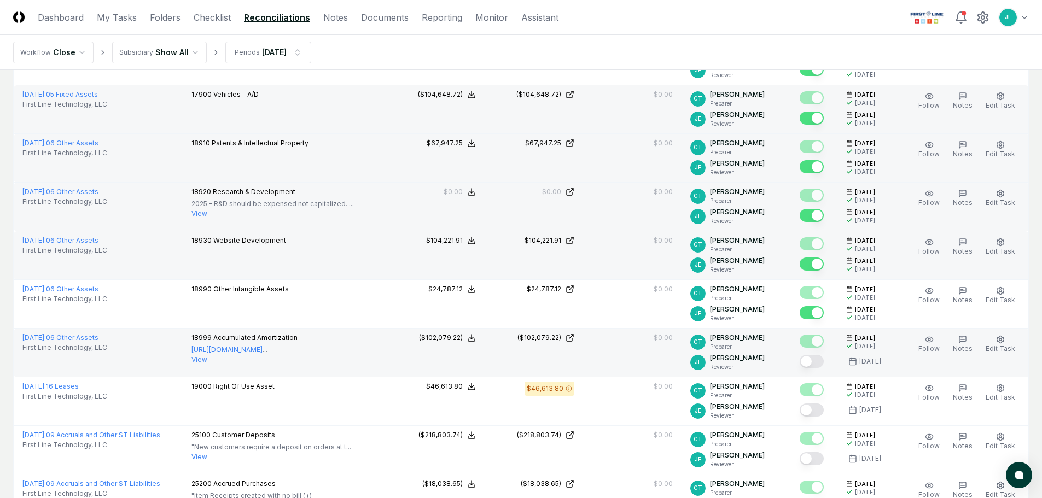
click at [820, 360] on button "Mark complete" at bounding box center [811, 361] width 24 height 13
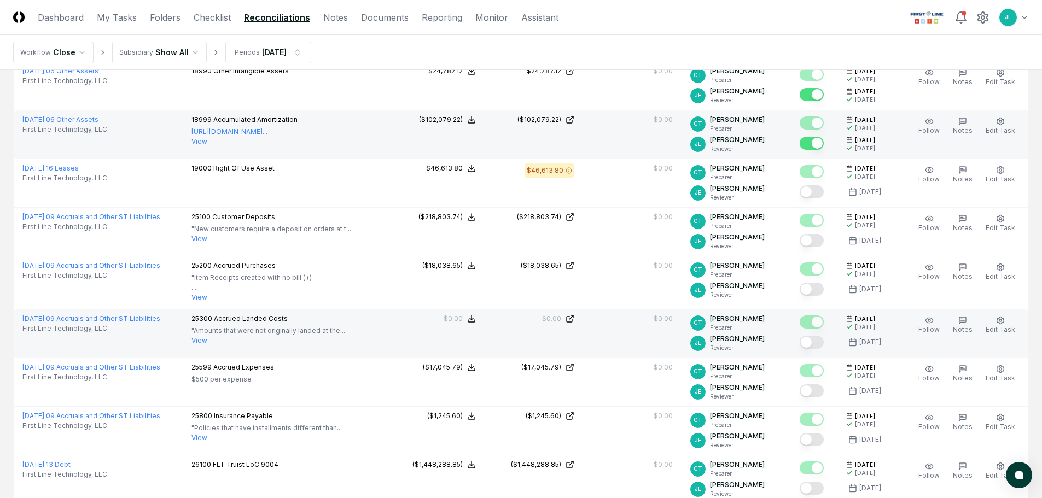
scroll to position [1695, 0]
click at [818, 342] on button "Mark complete" at bounding box center [811, 341] width 24 height 13
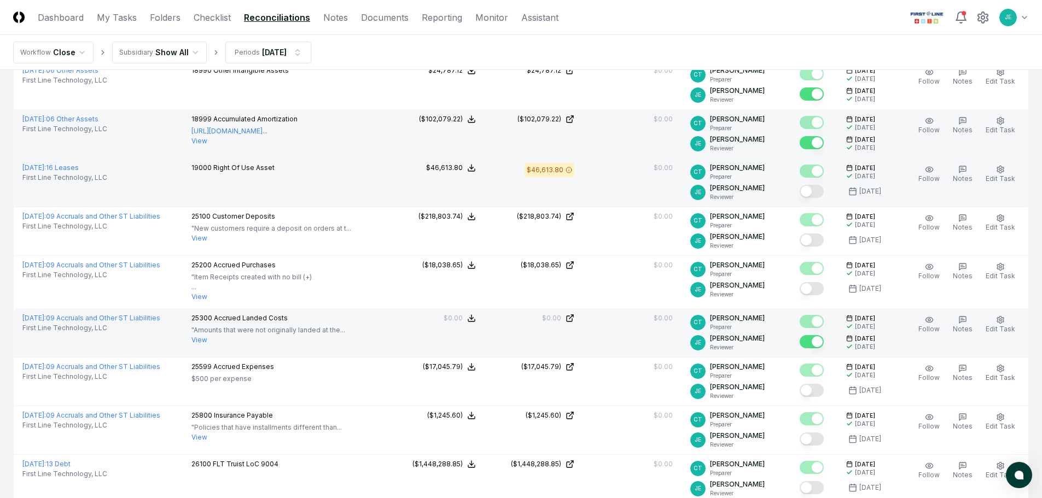
click at [822, 192] on button "Mark complete" at bounding box center [811, 191] width 24 height 13
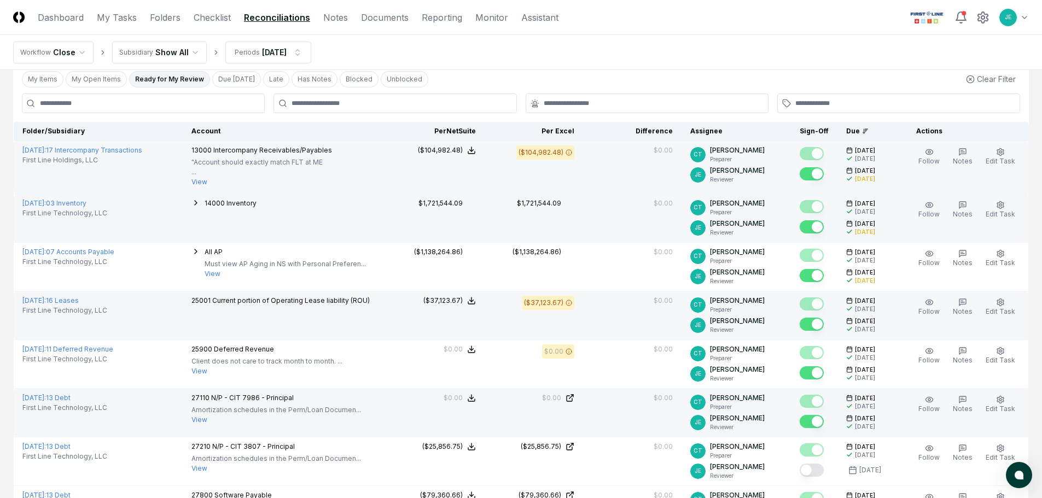
scroll to position [0, 0]
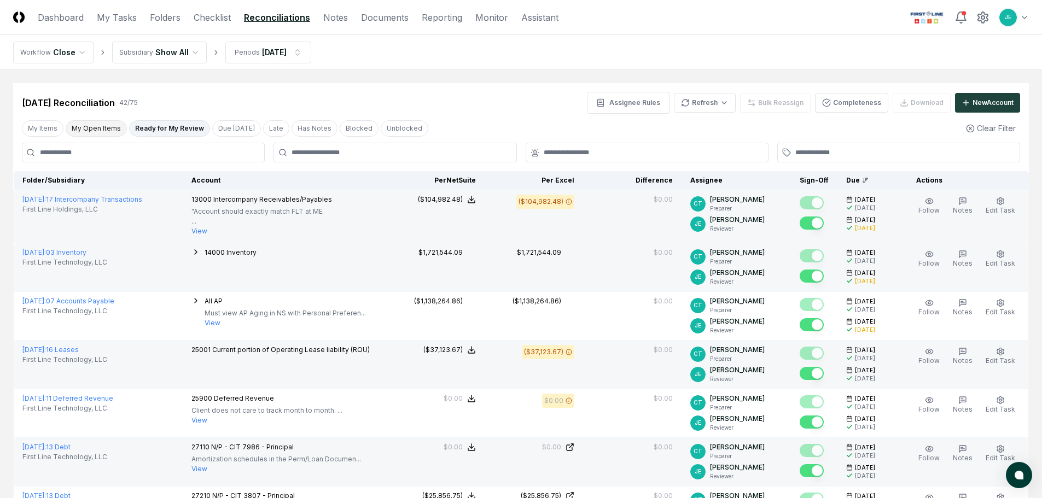
click at [103, 126] on button "My Open Items" at bounding box center [96, 128] width 61 height 16
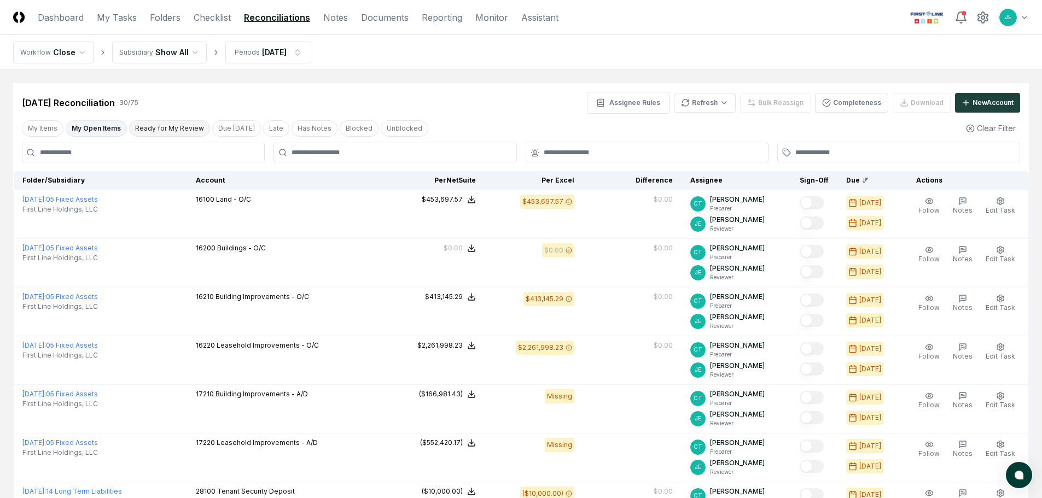
click at [173, 128] on button "Ready for My Review" at bounding box center [169, 128] width 81 height 16
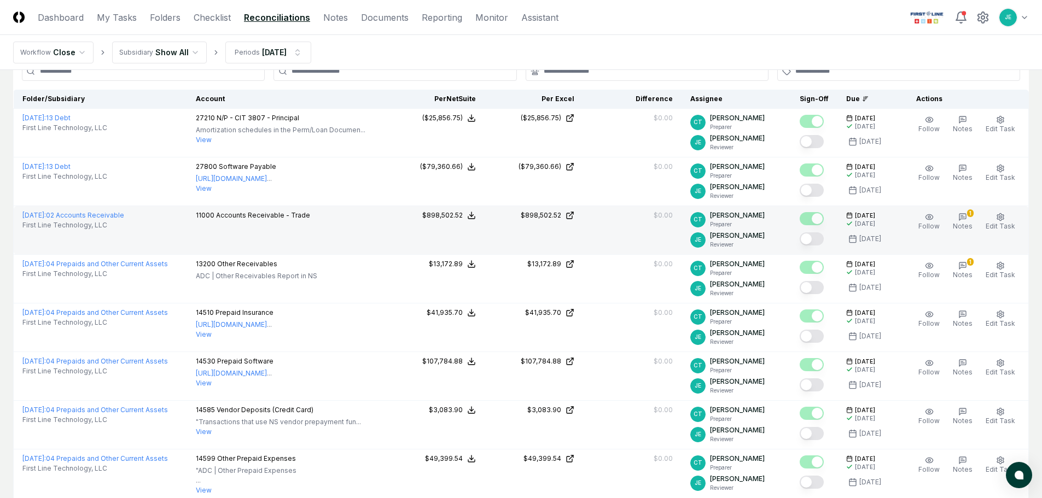
scroll to position [24, 0]
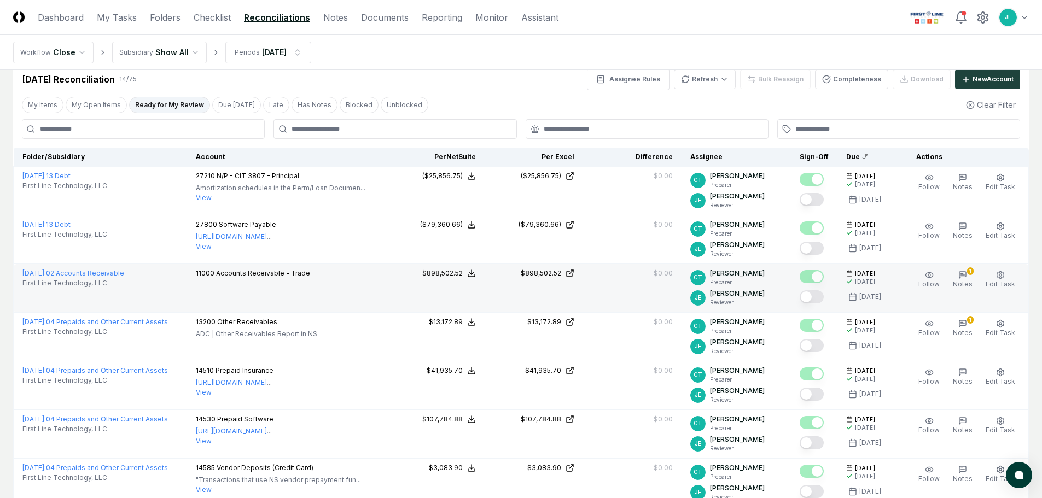
click at [818, 303] on button "Mark complete" at bounding box center [811, 296] width 24 height 13
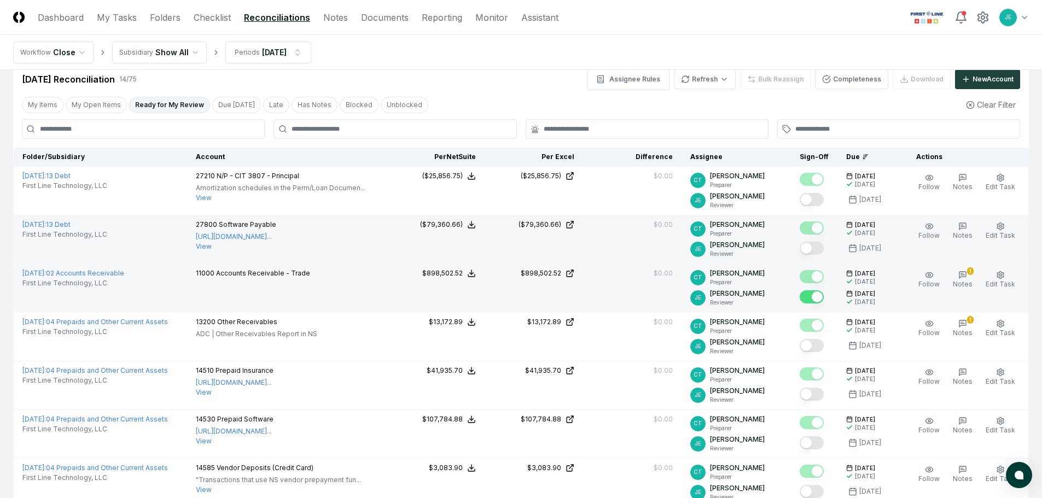
click at [810, 250] on button "Mark complete" at bounding box center [811, 248] width 24 height 13
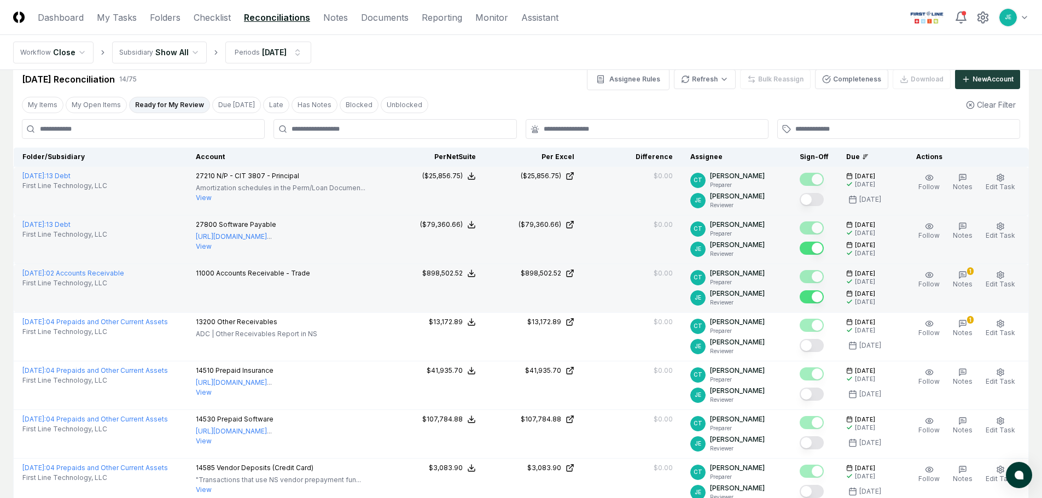
click at [817, 204] on button "Mark complete" at bounding box center [811, 199] width 24 height 13
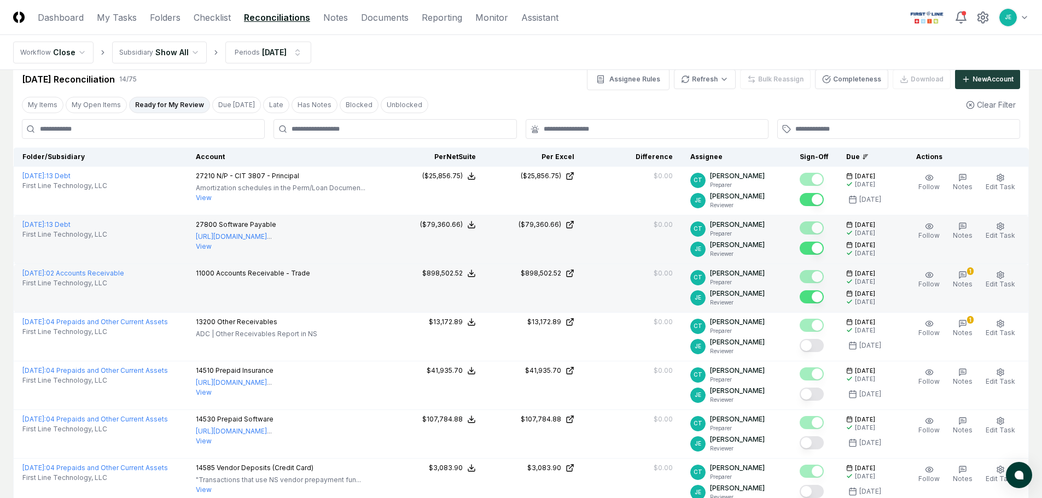
scroll to position [0, 0]
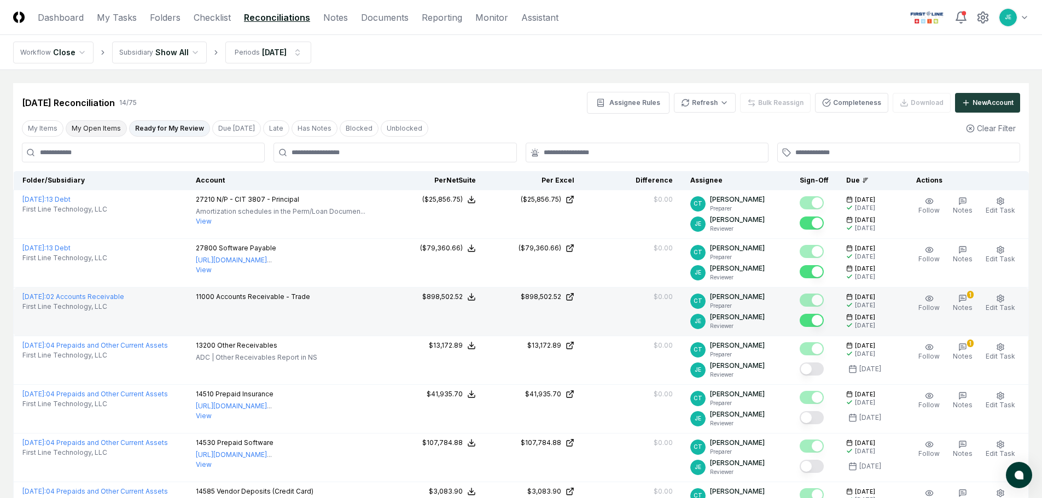
click at [108, 121] on button "My Open Items" at bounding box center [96, 128] width 61 height 16
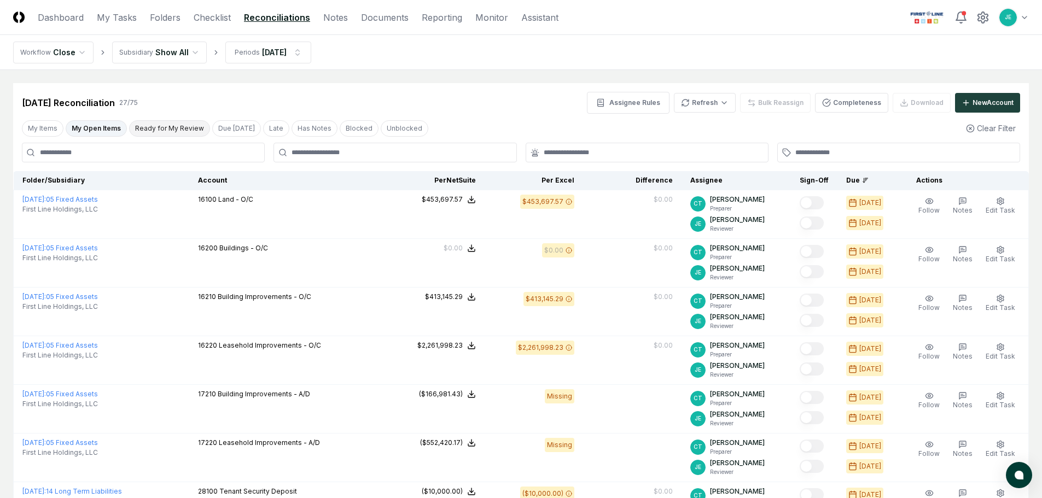
click at [157, 121] on button "Ready for My Review" at bounding box center [169, 128] width 81 height 16
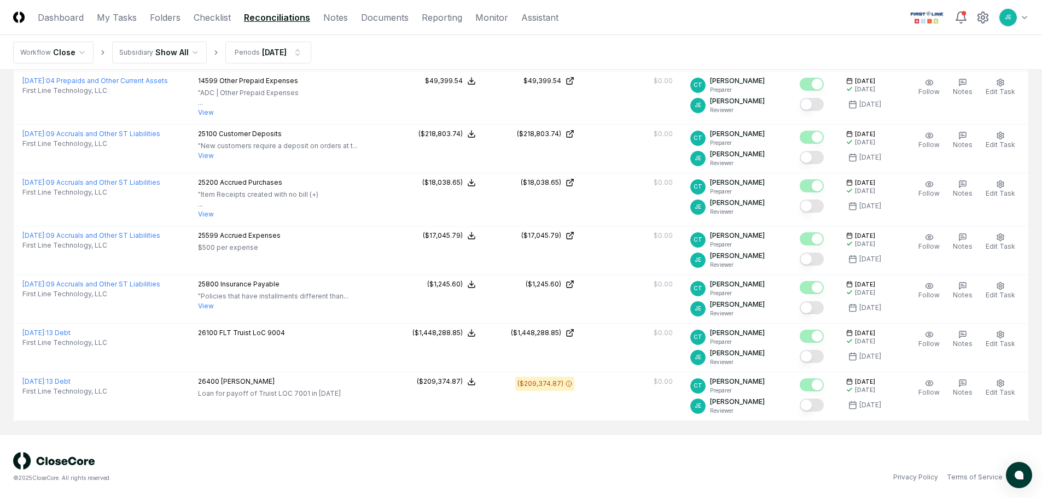
scroll to position [315, 0]
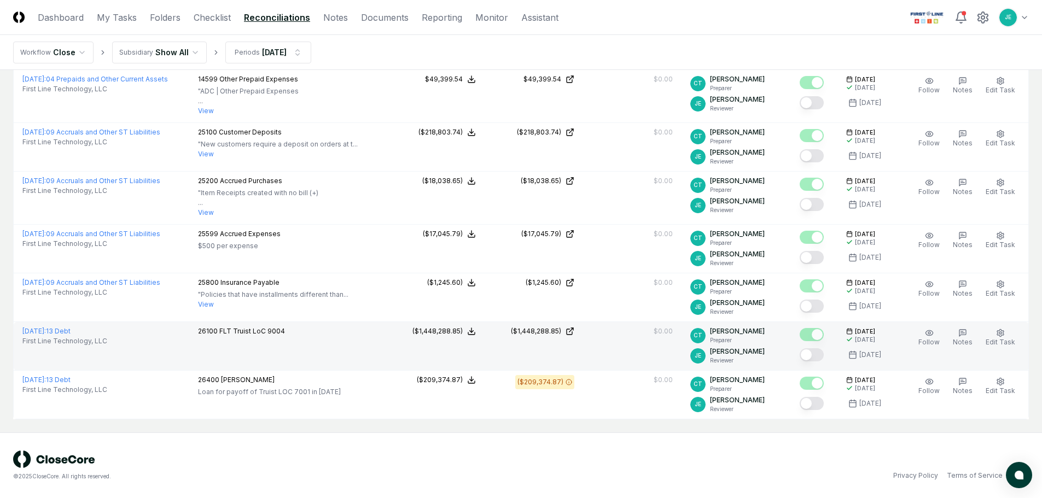
click at [820, 358] on button "Mark complete" at bounding box center [811, 354] width 24 height 13
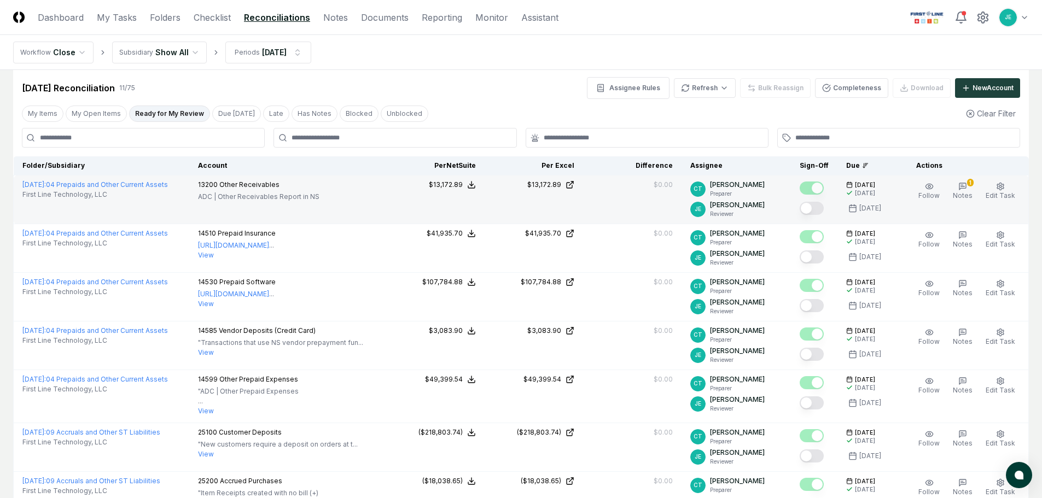
scroll to position [0, 0]
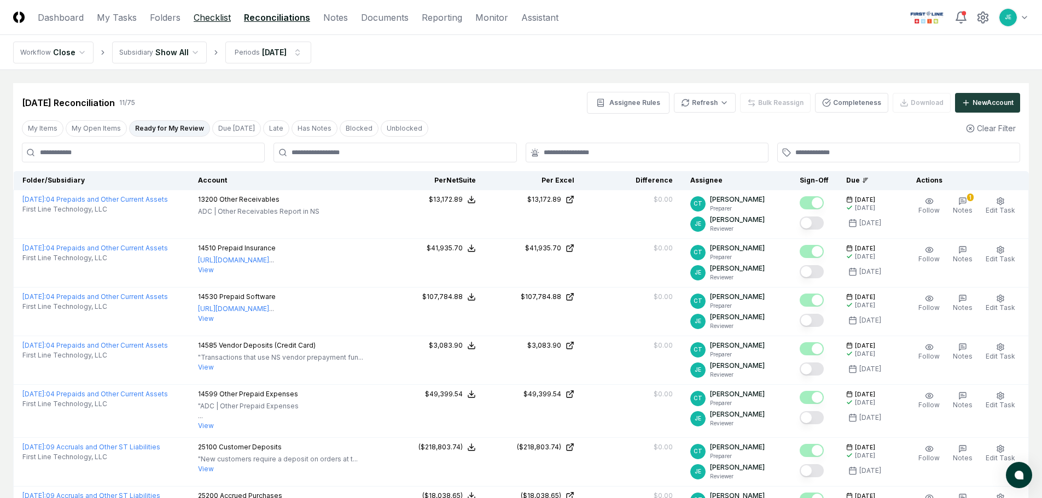
click at [194, 18] on link "Checklist" at bounding box center [212, 17] width 37 height 13
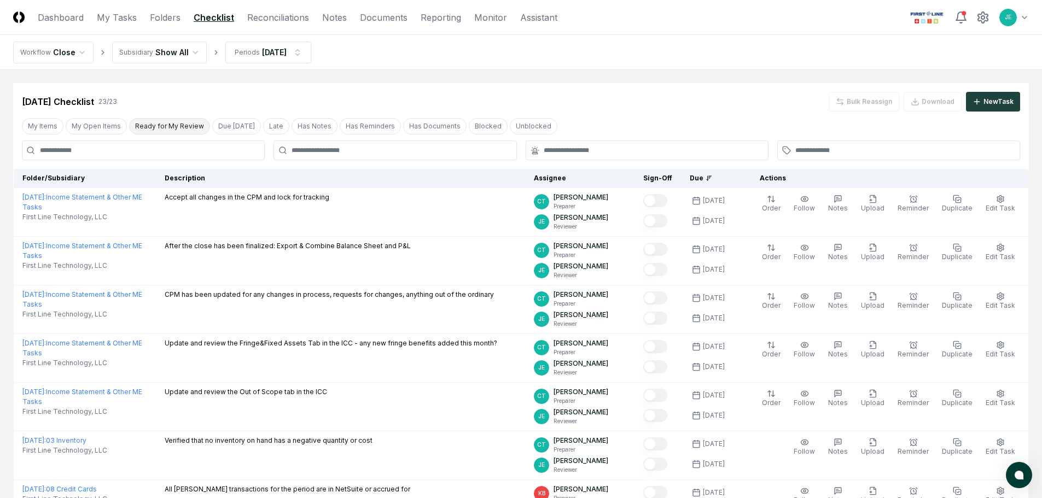
click at [149, 129] on button "Ready for My Review" at bounding box center [169, 126] width 81 height 16
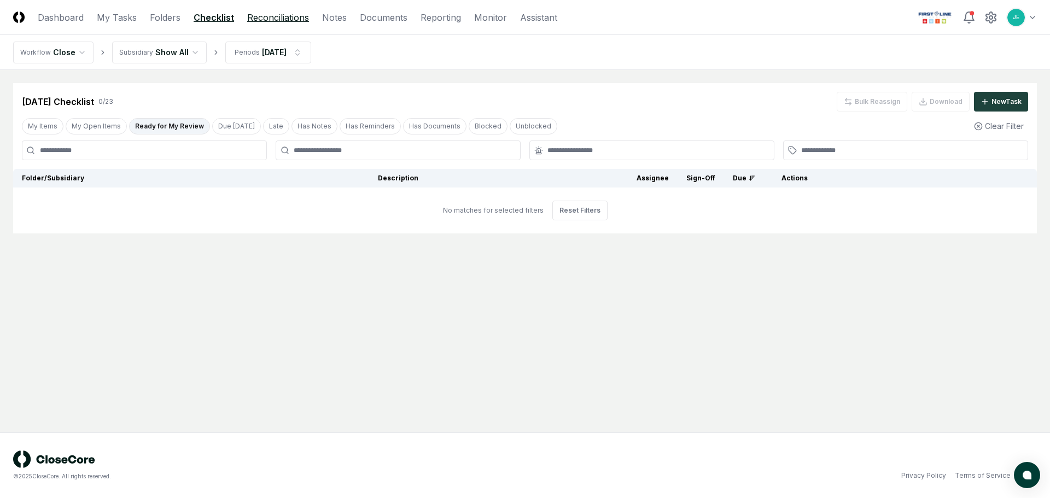
click at [258, 13] on link "Reconciliations" at bounding box center [278, 17] width 62 height 13
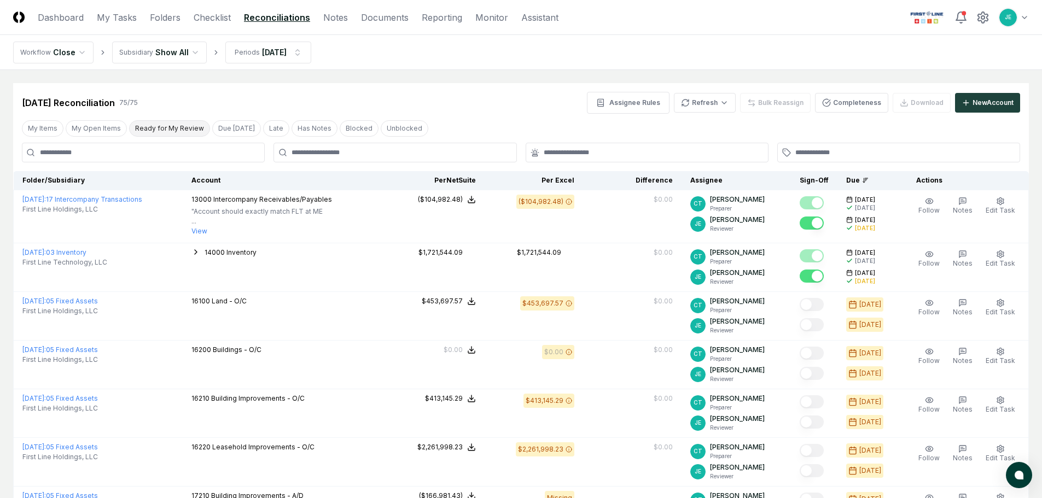
click at [182, 133] on button "Ready for My Review" at bounding box center [169, 128] width 81 height 16
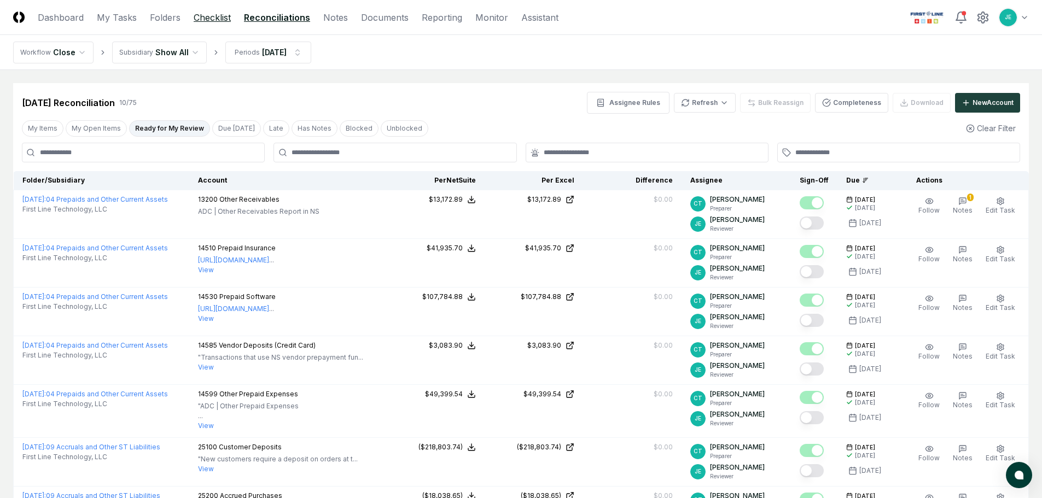
click at [206, 21] on link "Checklist" at bounding box center [212, 17] width 37 height 13
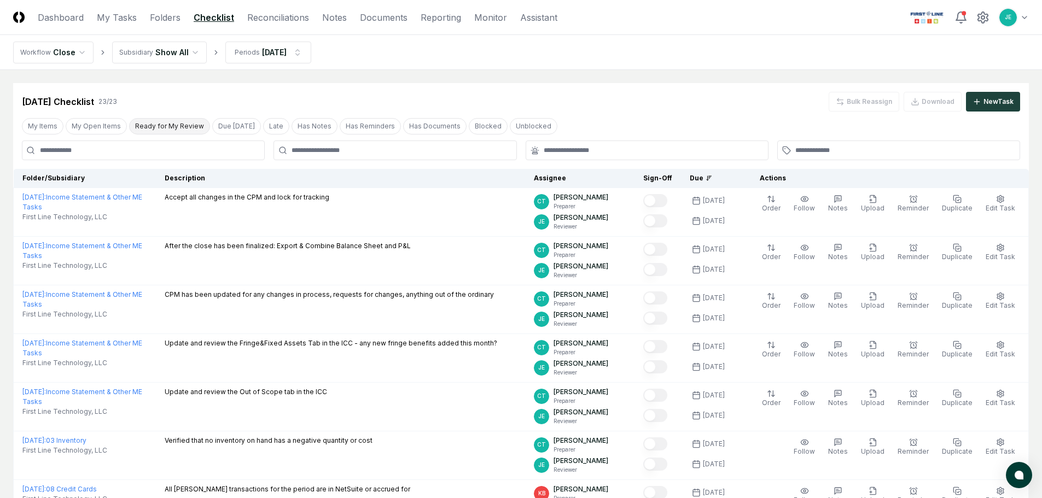
click at [178, 132] on button "Ready for My Review" at bounding box center [169, 126] width 81 height 16
